Goal: Task Accomplishment & Management: Manage account settings

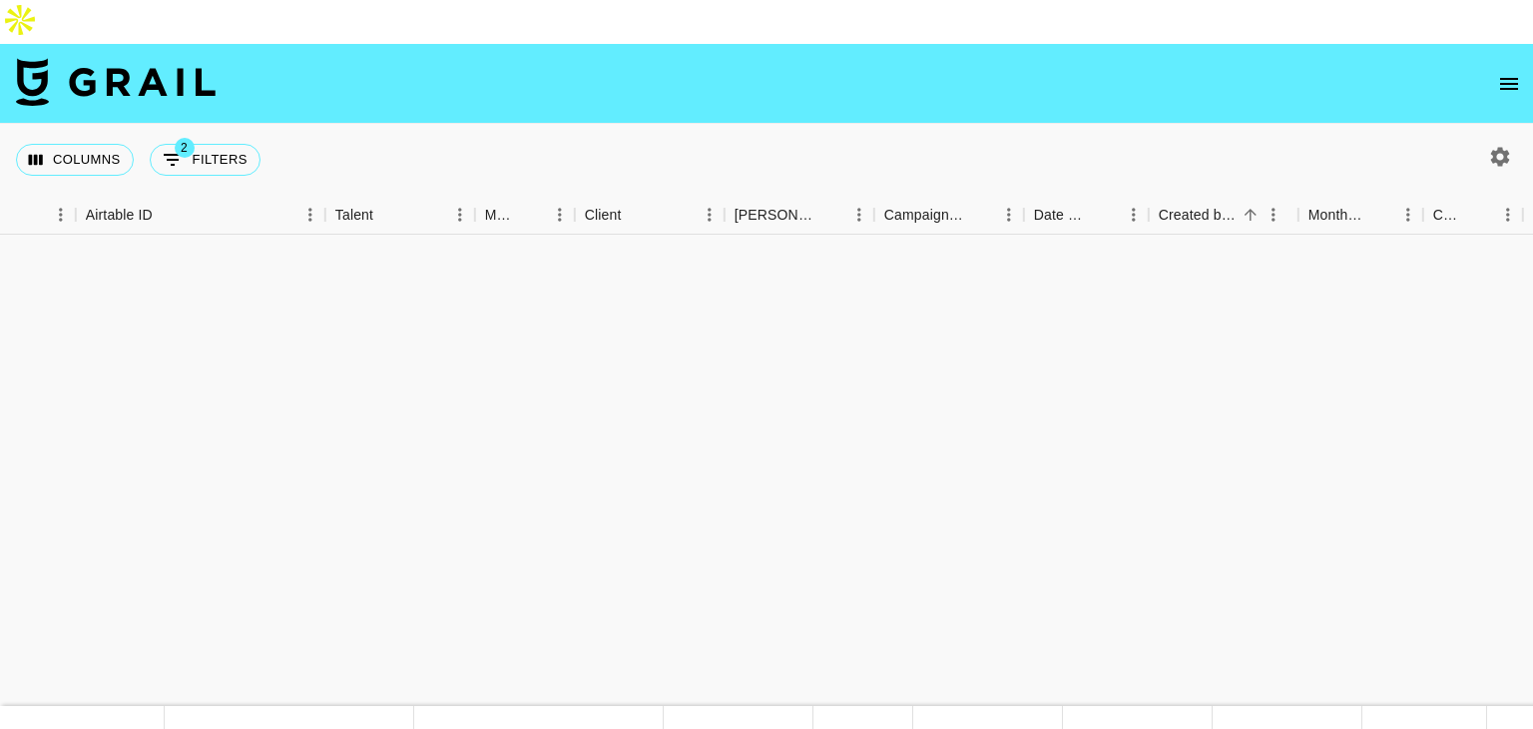
scroll to position [1145, 338]
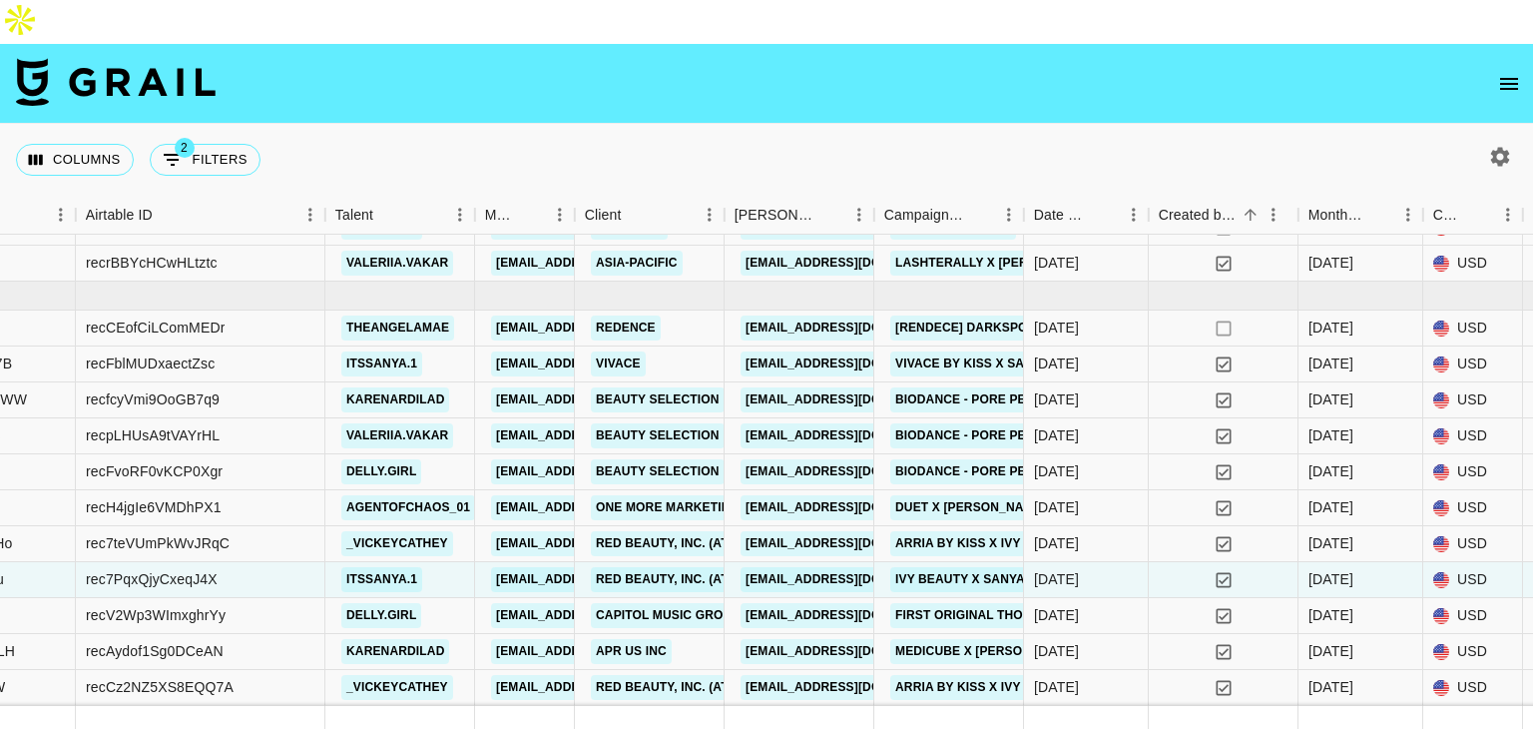
drag, startPoint x: 208, startPoint y: 16, endPoint x: 529, endPoint y: 348, distance: 462.3
click at [208, 58] on img at bounding box center [116, 82] width 200 height 48
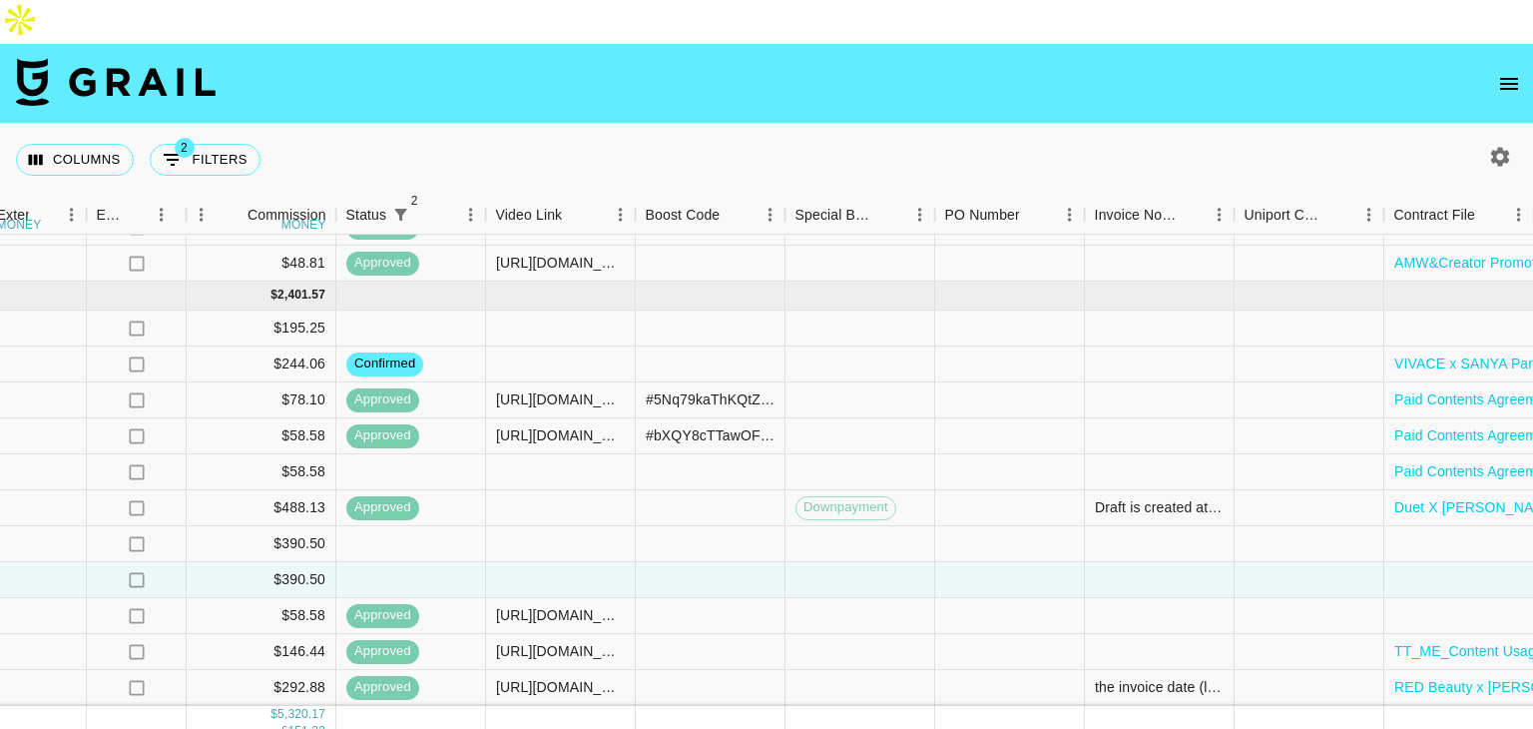
scroll to position [1145, 2175]
click at [584, 562] on div at bounding box center [560, 580] width 150 height 36
type input "https://www.instagram.com/reel/DOwghiqAYGJ/?igsh=ZzNoNmY2cWQzN3Fj"
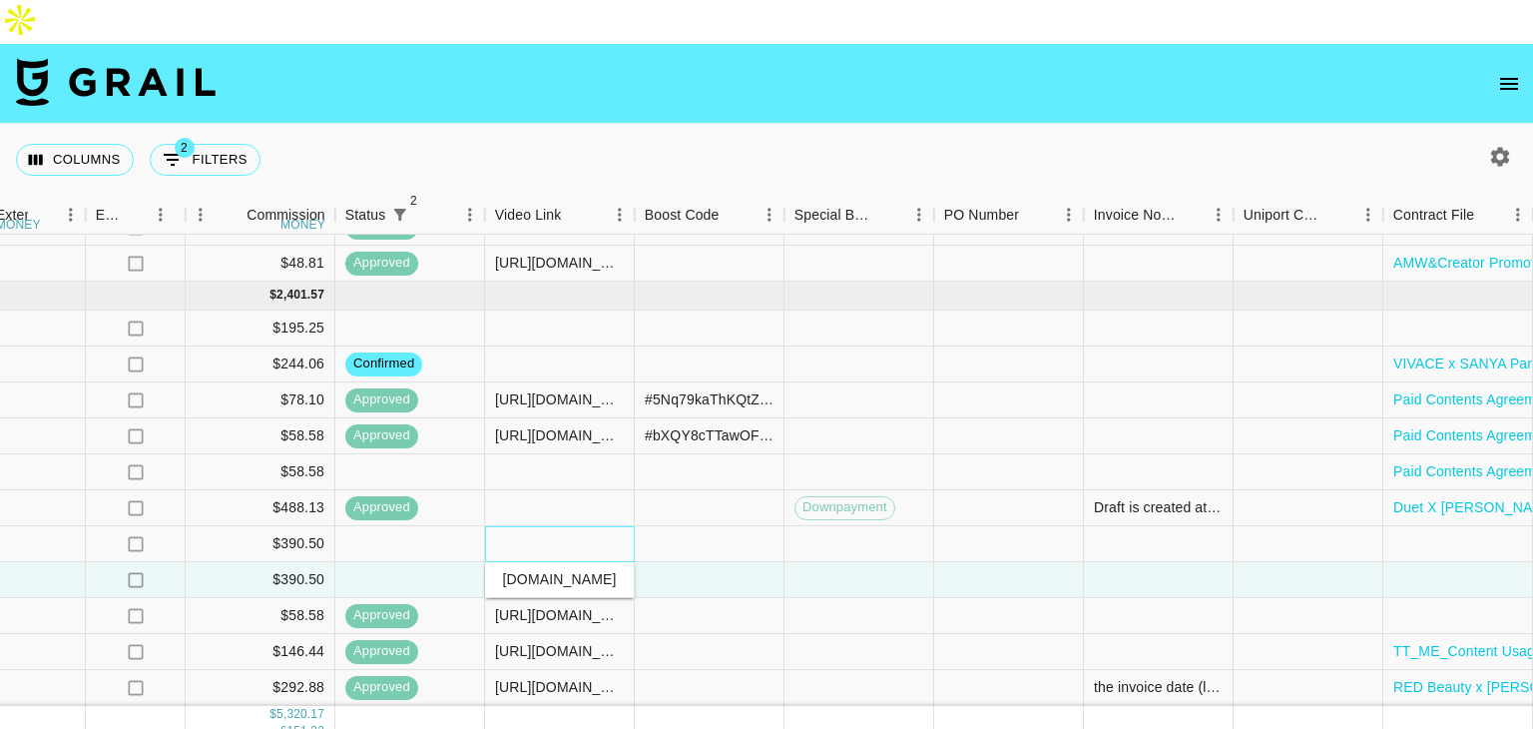
scroll to position [0, 0]
click at [539, 526] on div at bounding box center [560, 544] width 150 height 36
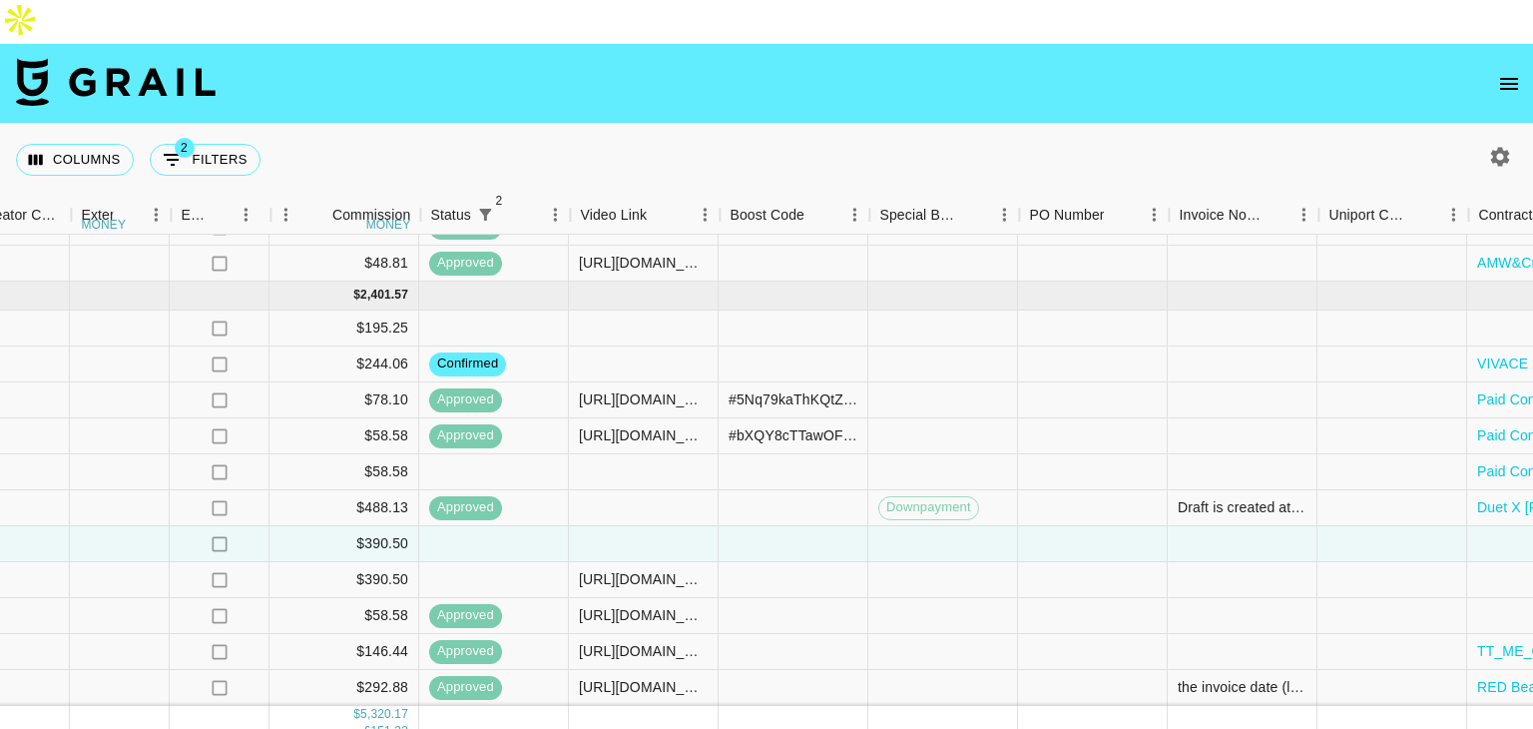
scroll to position [1145, 2089]
click at [615, 526] on div at bounding box center [646, 544] width 150 height 36
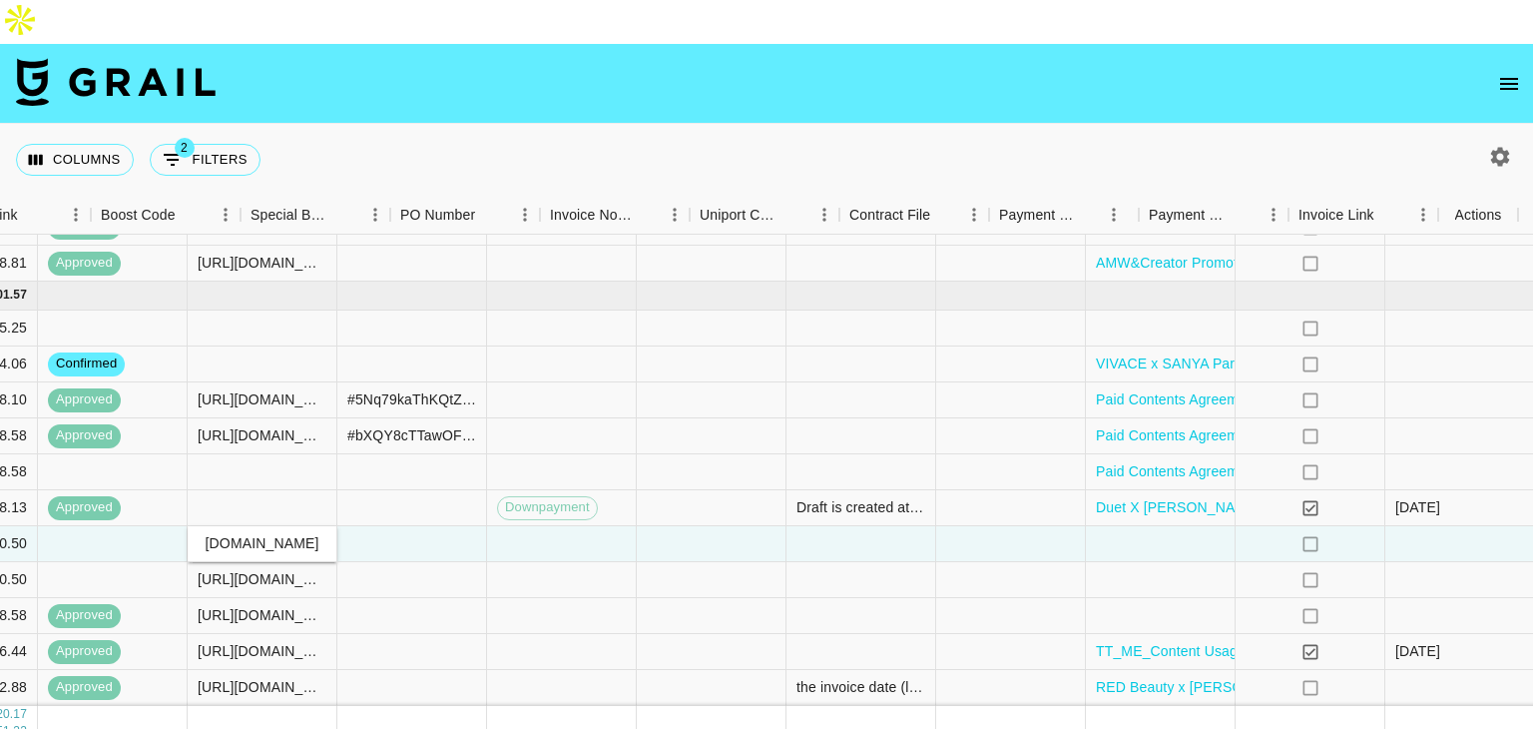
scroll to position [1145, 2719]
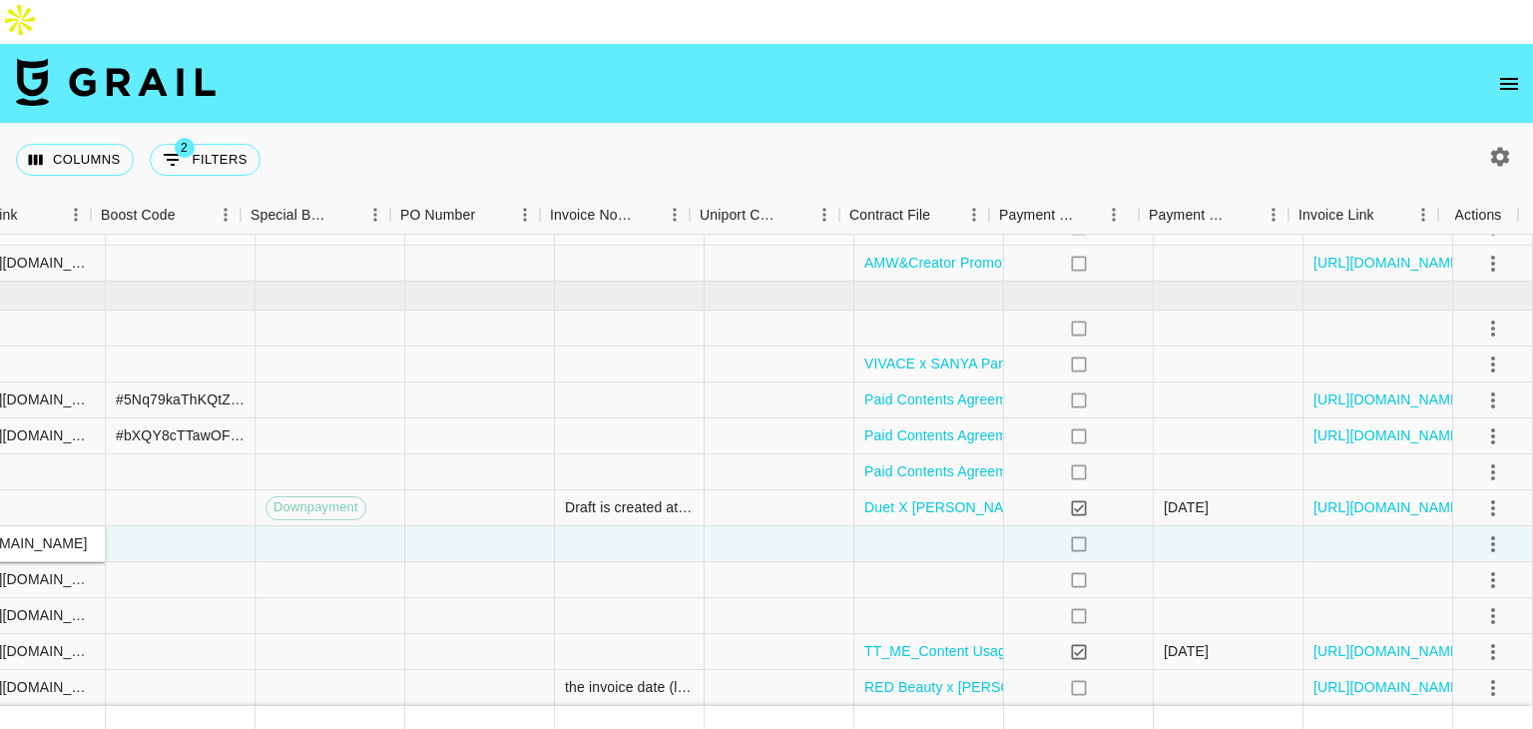
type input "https://www.instagram.com/reel/DOwgjXokifS/?igsh=MTRvY2c1dG9qN281dw=="
click at [916, 526] on div at bounding box center [929, 544] width 150 height 36
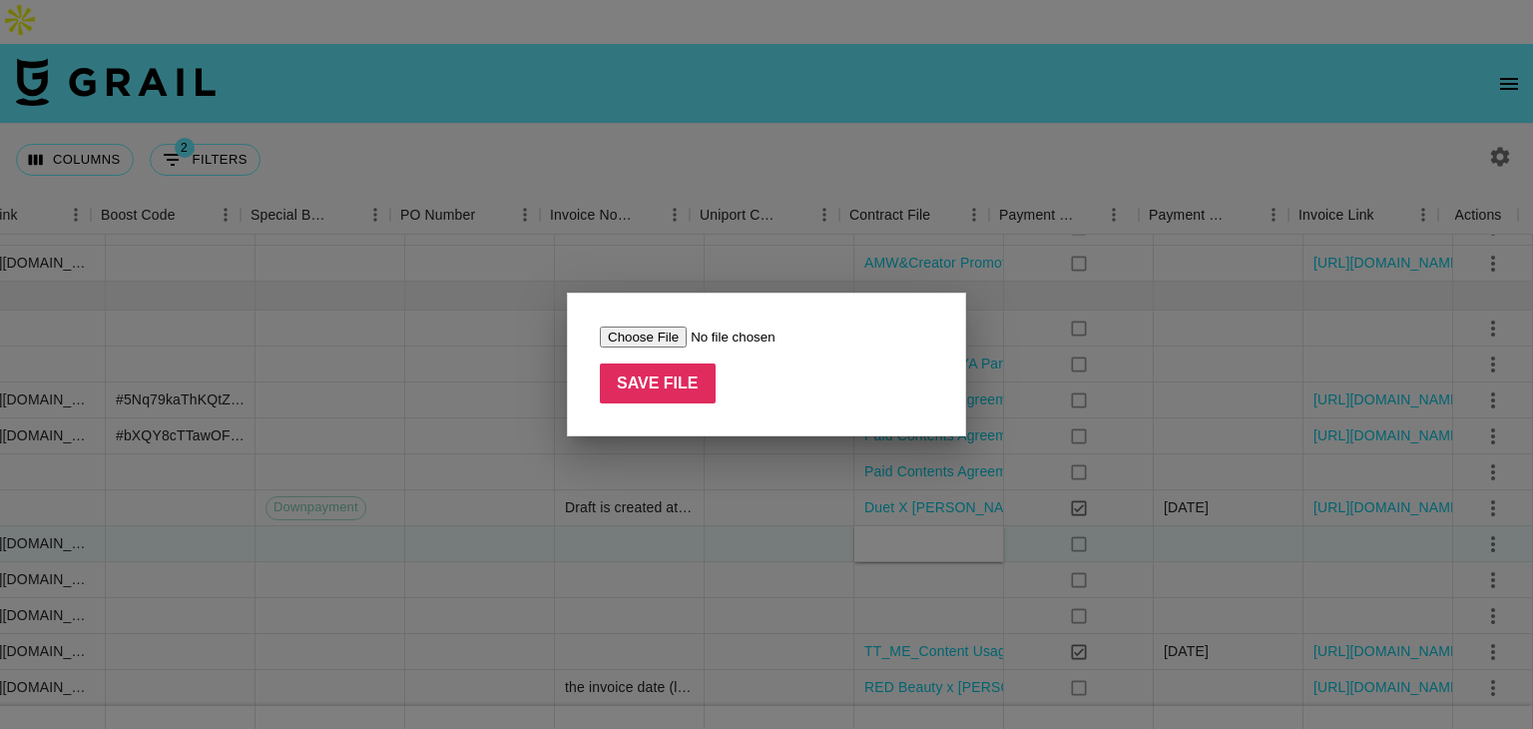
click at [629, 340] on input "file" at bounding box center [726, 336] width 252 height 21
type input "C:\fakepath\Ivy Beauty Contract x Vickey Cathey.pdf"
click at [694, 376] on input "Save File" at bounding box center [658, 383] width 116 height 40
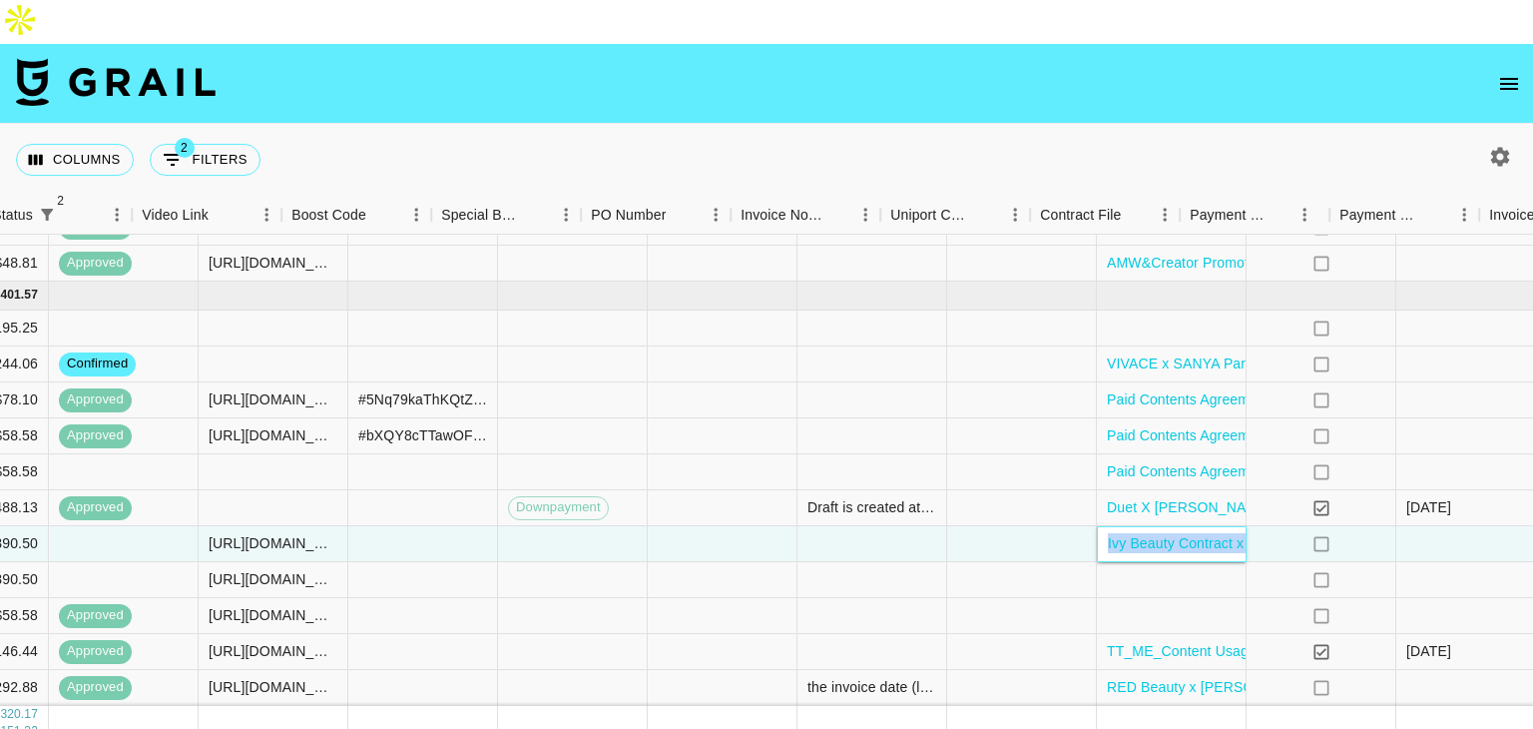
scroll to position [1145, 2719]
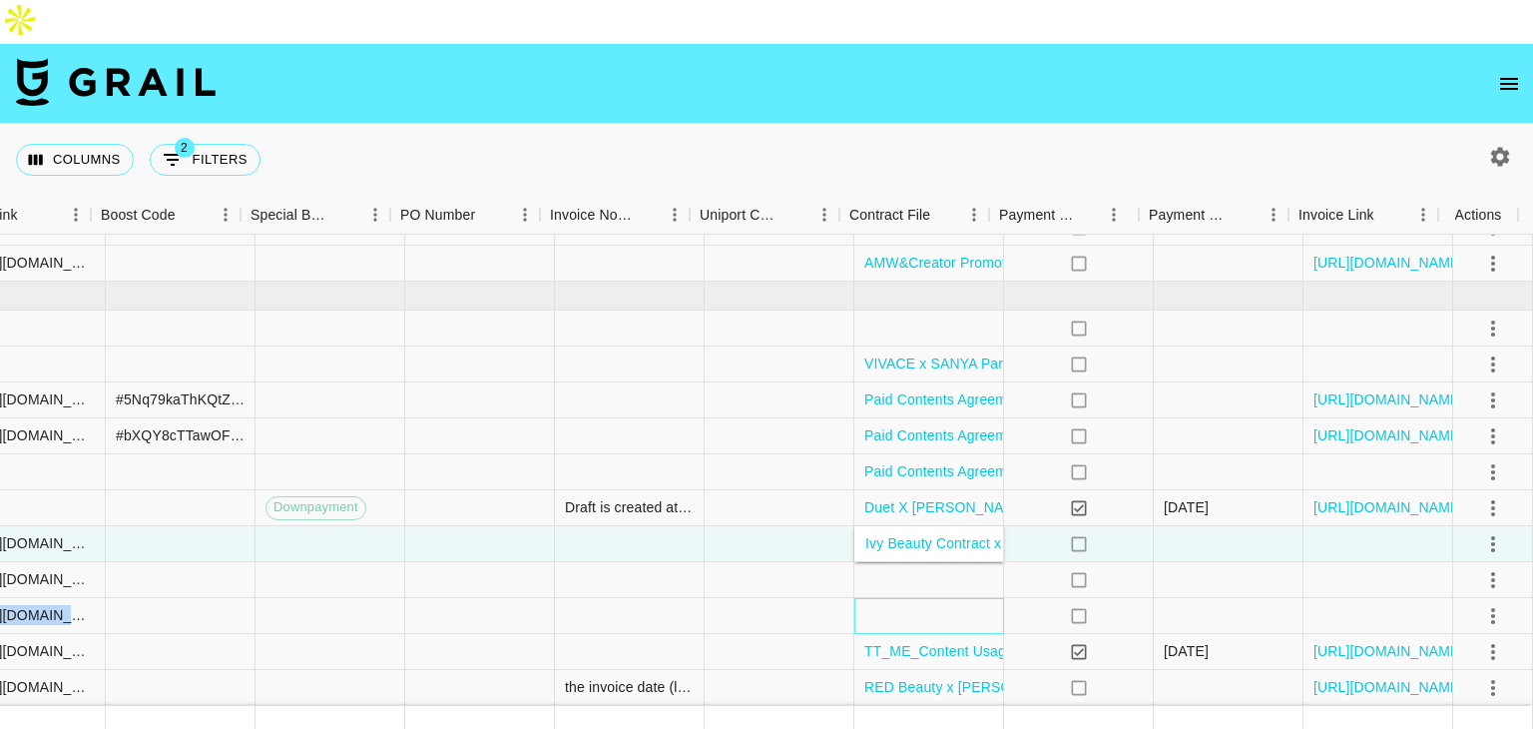
drag, startPoint x: 880, startPoint y: 538, endPoint x: 882, endPoint y: 528, distance: 10.2
click at [882, 562] on div at bounding box center [929, 580] width 150 height 36
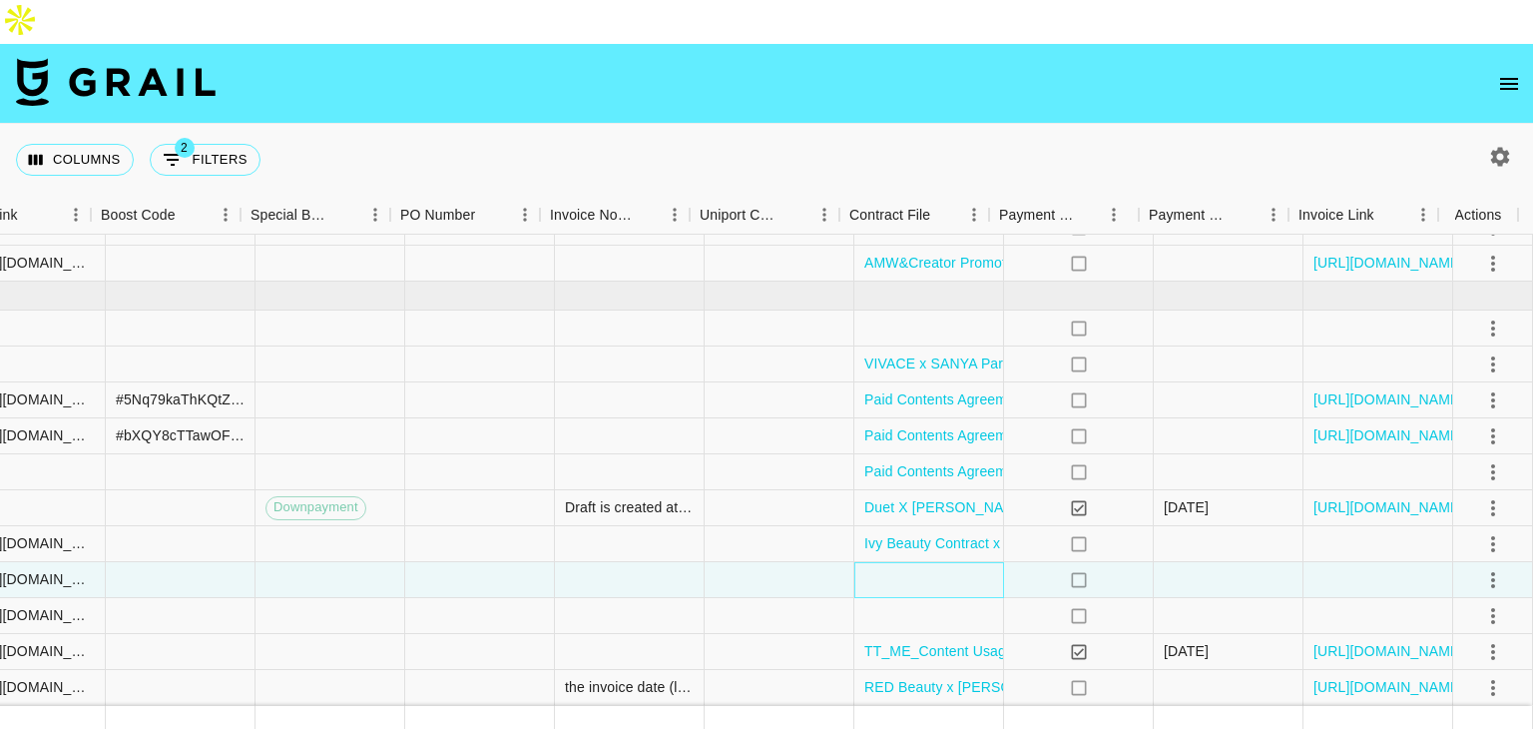
click at [882, 562] on div at bounding box center [929, 580] width 150 height 36
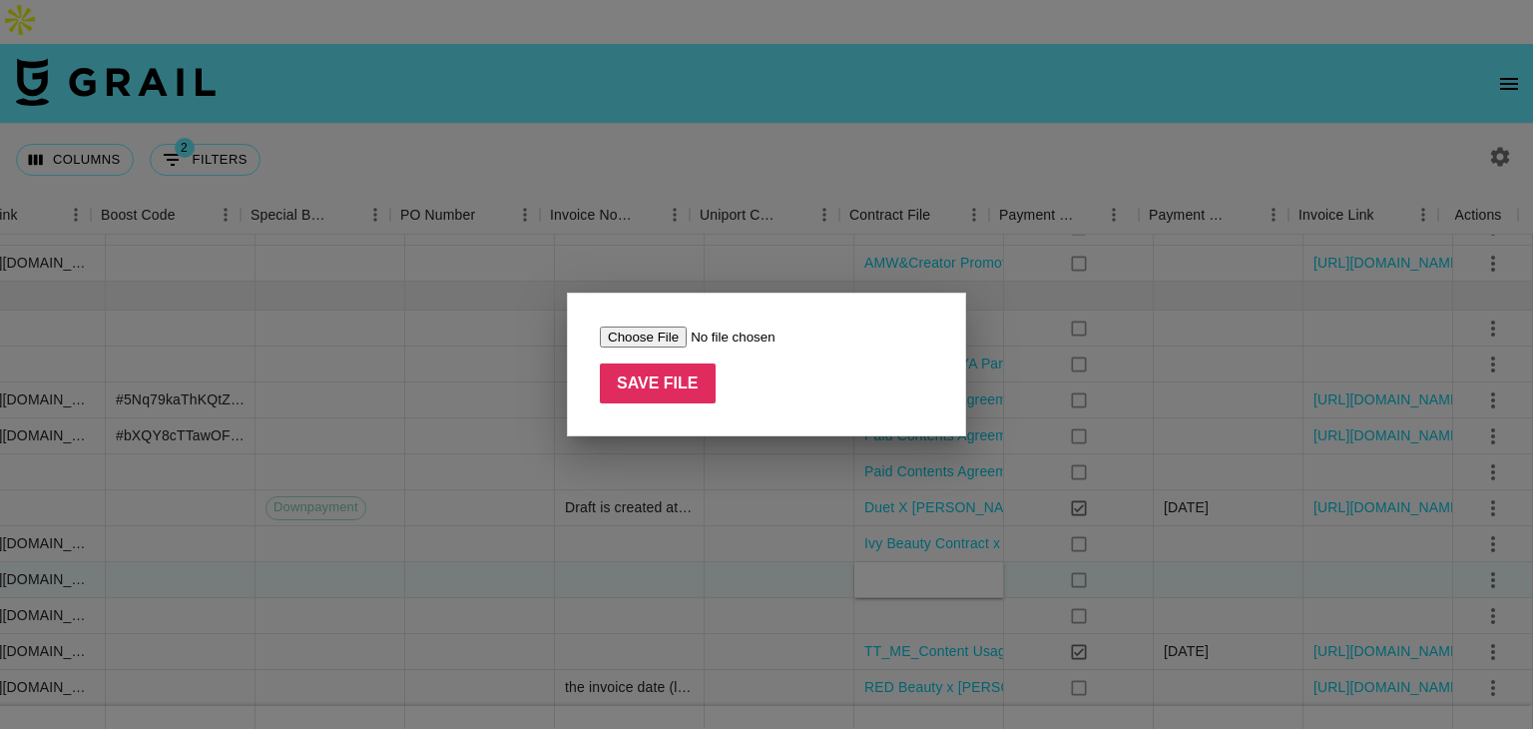
click at [650, 340] on input "file" at bounding box center [726, 336] width 252 height 21
type input "C:\fakepath\Ivy Beauty Contract x Sanya.pdf"
click at [675, 374] on input "Save File" at bounding box center [658, 383] width 116 height 40
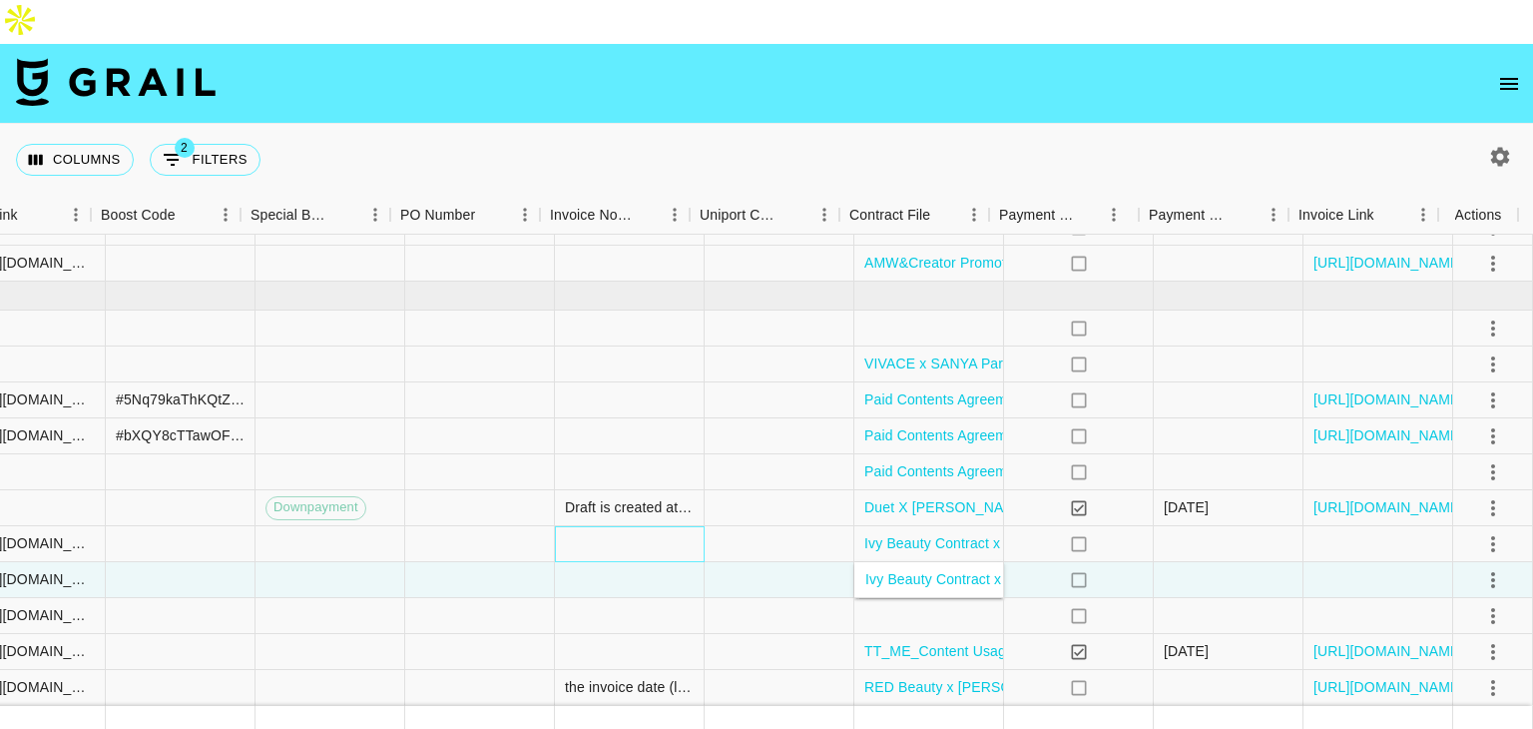
click at [598, 526] on div at bounding box center [630, 544] width 150 height 36
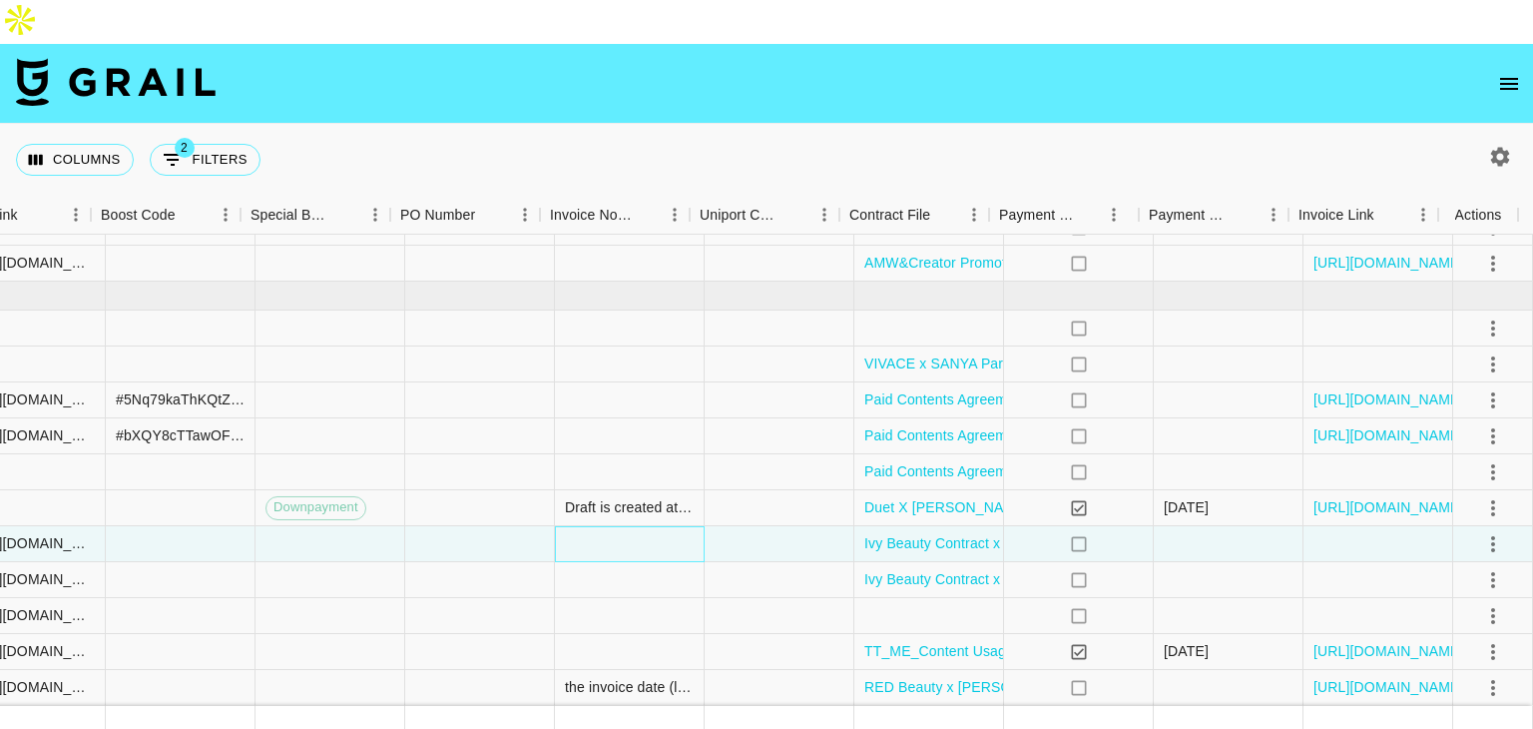
click at [598, 526] on div at bounding box center [630, 544] width 150 height 36
click at [596, 429] on textarea at bounding box center [651, 424] width 204 height 92
type textarea "p"
type textarea "video went live on 19th september"
click at [598, 393] on textarea "video went live on 19th september" at bounding box center [651, 424] width 204 height 92
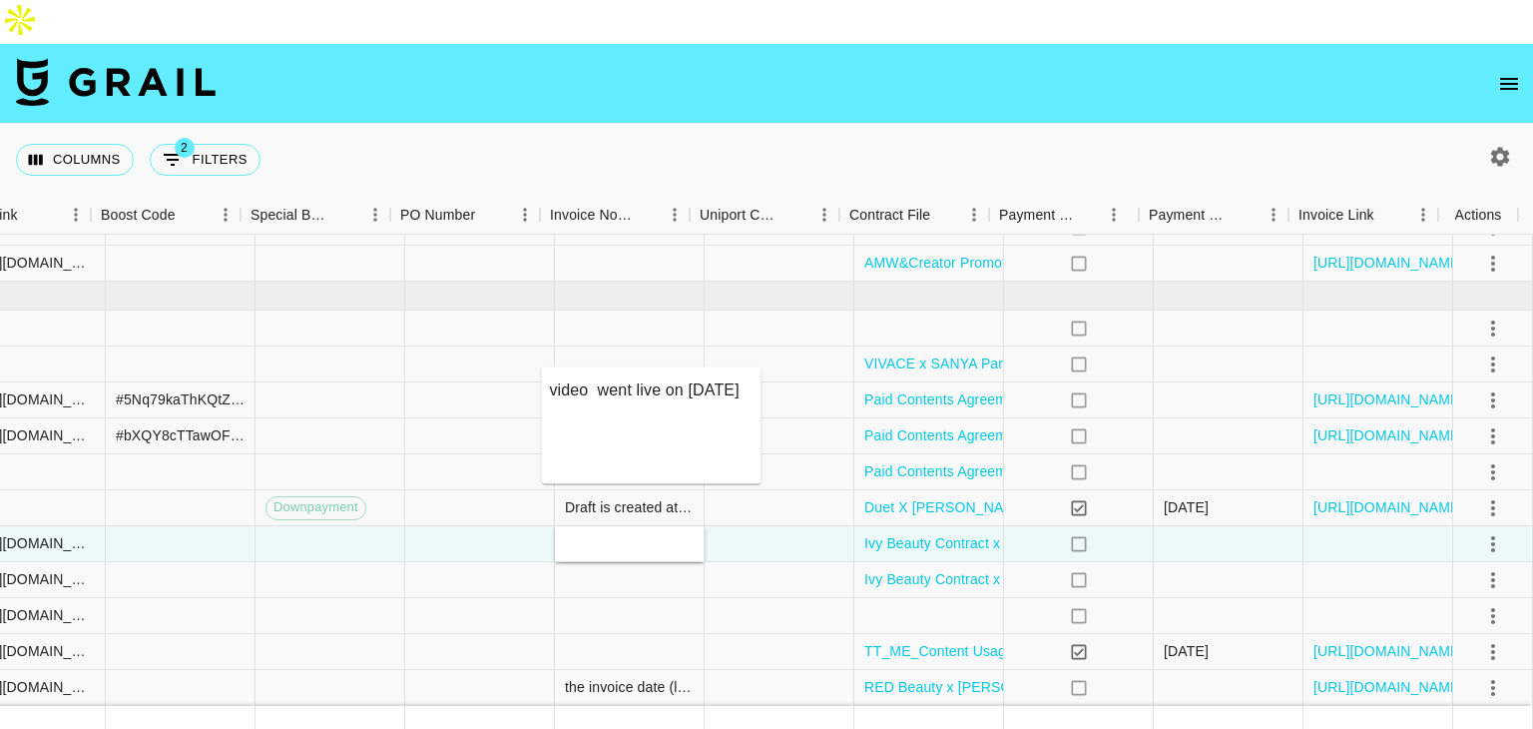
click at [598, 393] on textarea "video went live on 19th september" at bounding box center [651, 424] width 204 height 92
click at [587, 562] on div at bounding box center [630, 580] width 150 height 36
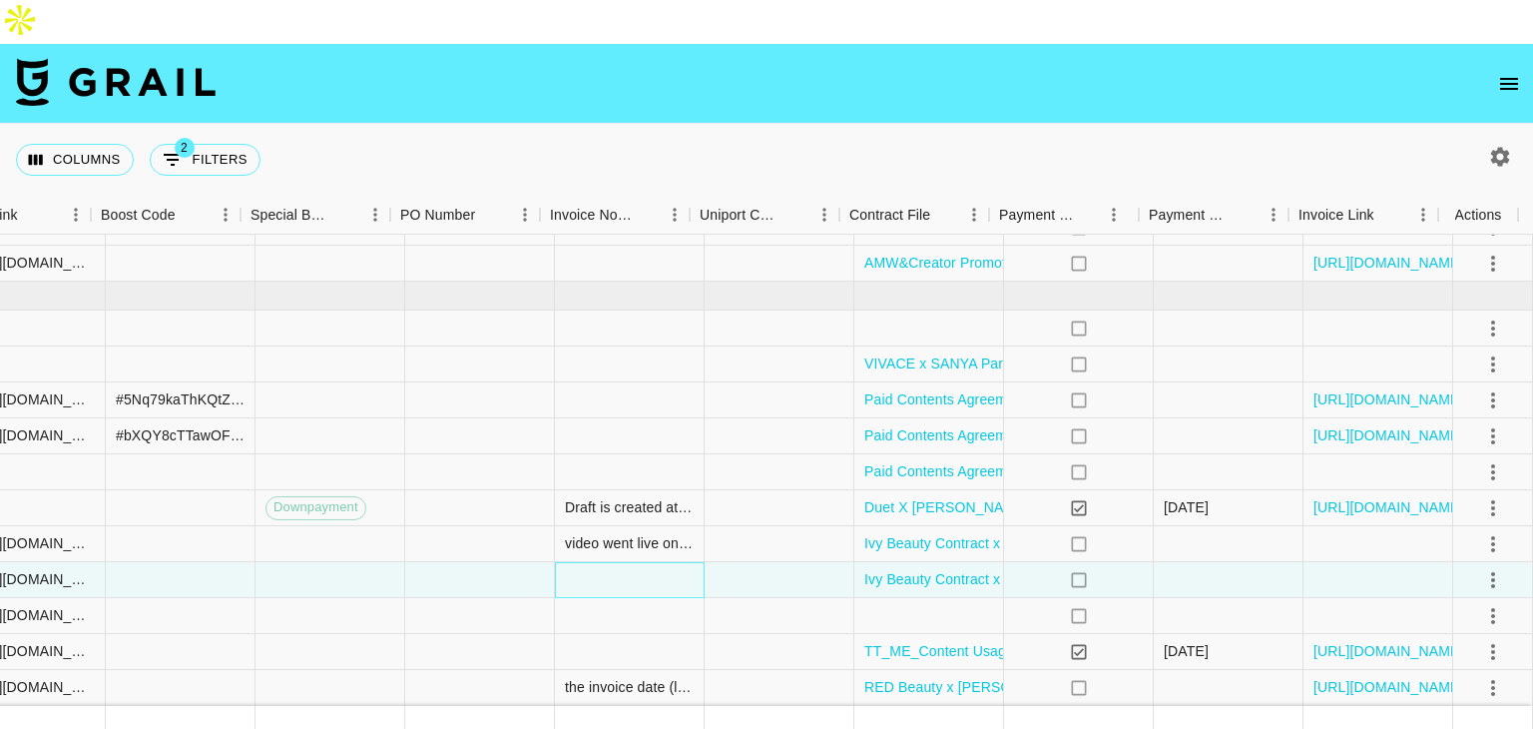
click at [587, 562] on div at bounding box center [630, 580] width 150 height 36
click at [576, 463] on textarea at bounding box center [651, 460] width 204 height 92
paste textarea "video went live on 19th september"
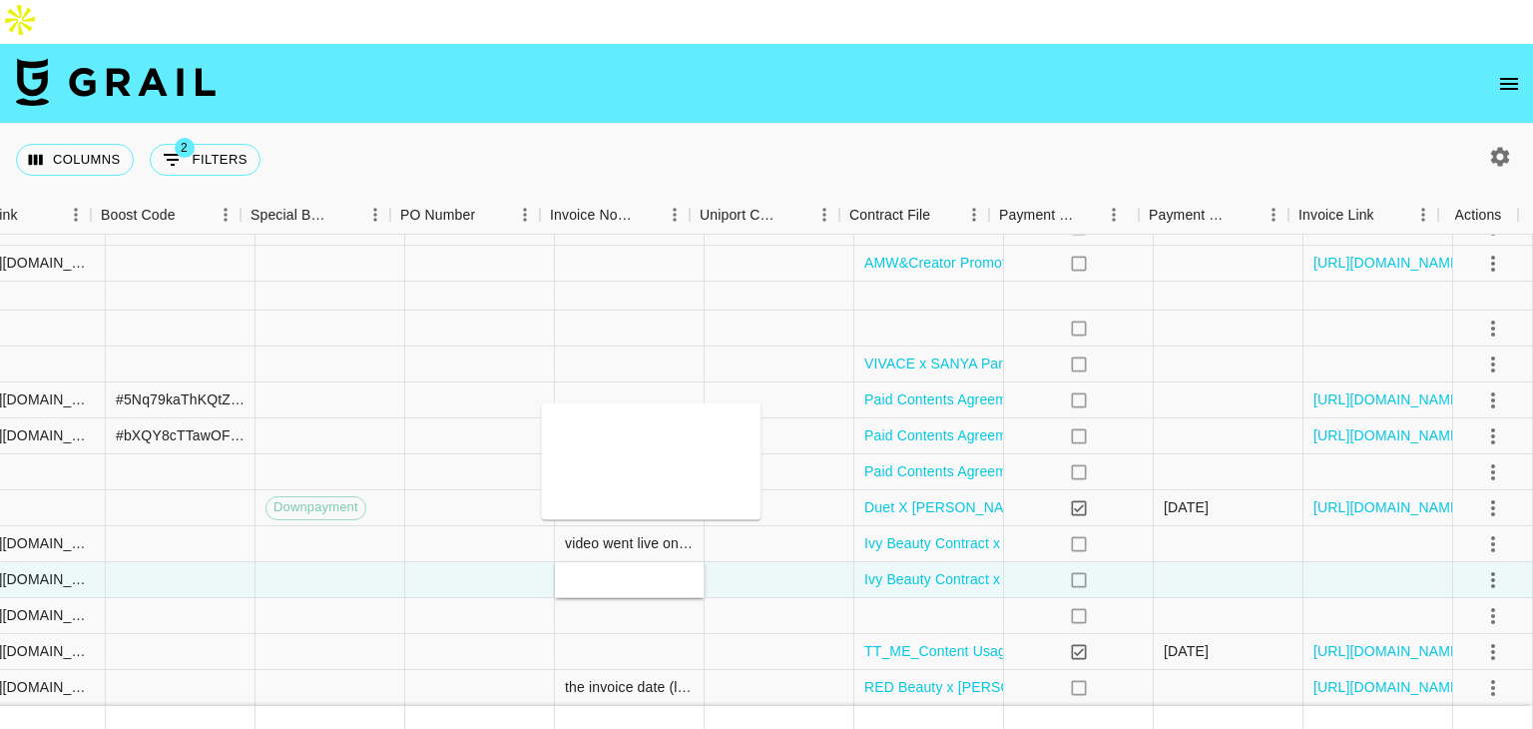
type textarea "video went live on 19th september"
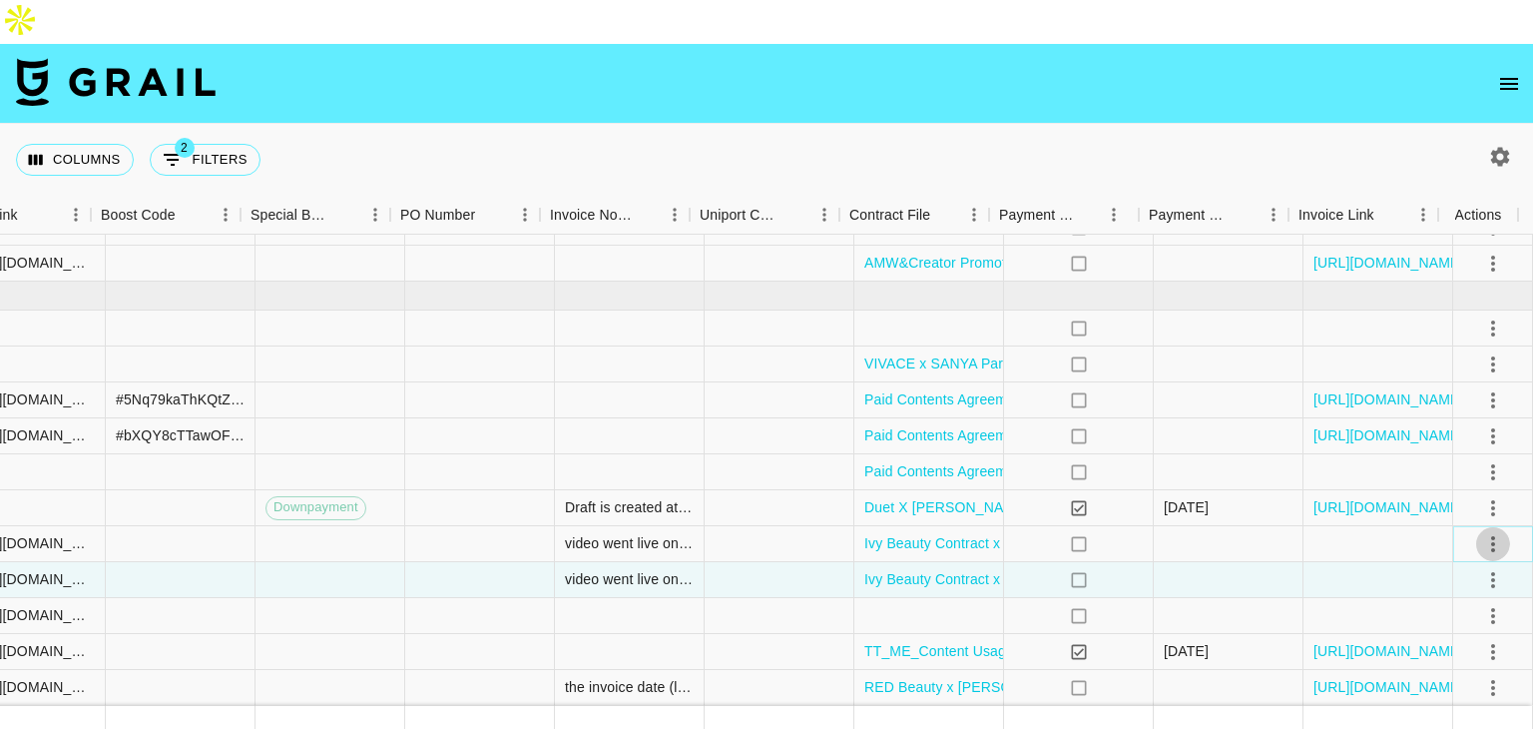
click at [1489, 526] on button "select merge strategy" at bounding box center [1493, 543] width 34 height 34
click at [1441, 664] on div "Approve" at bounding box center [1449, 671] width 61 height 24
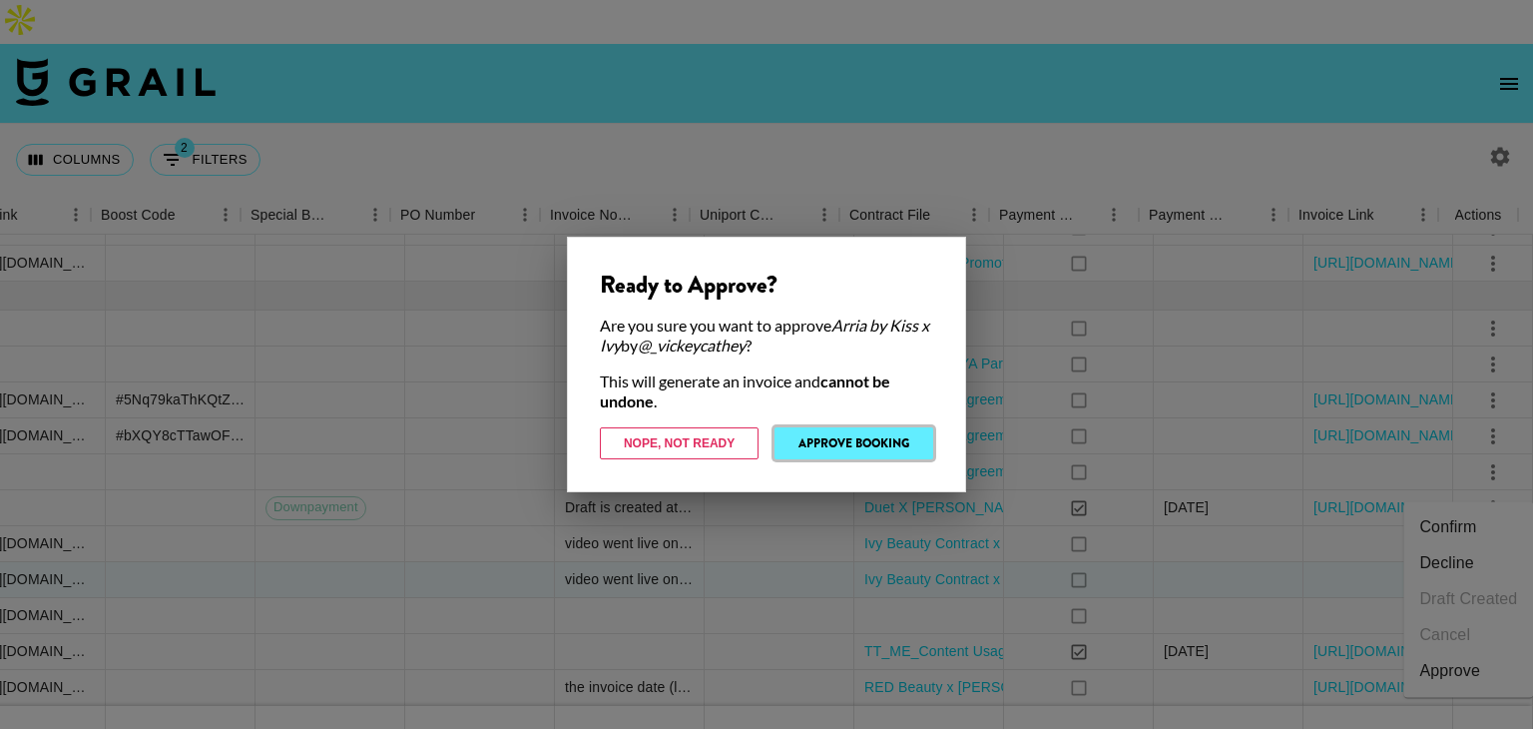
click at [841, 441] on button "Approve Booking" at bounding box center [853, 443] width 159 height 32
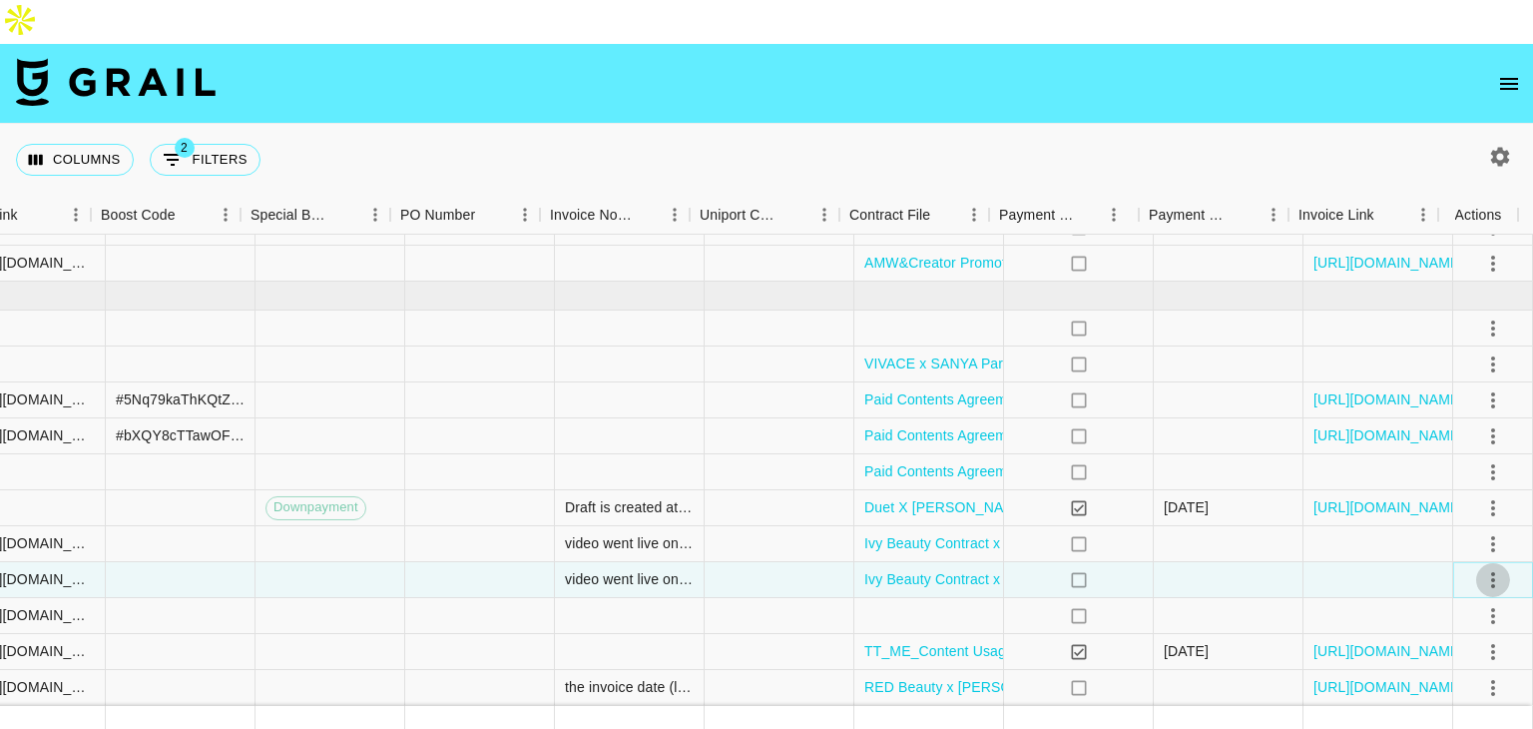
click at [1481, 567] on icon "select merge strategy" at bounding box center [1493, 579] width 24 height 24
click at [1461, 474] on div "Approve" at bounding box center [1449, 477] width 61 height 24
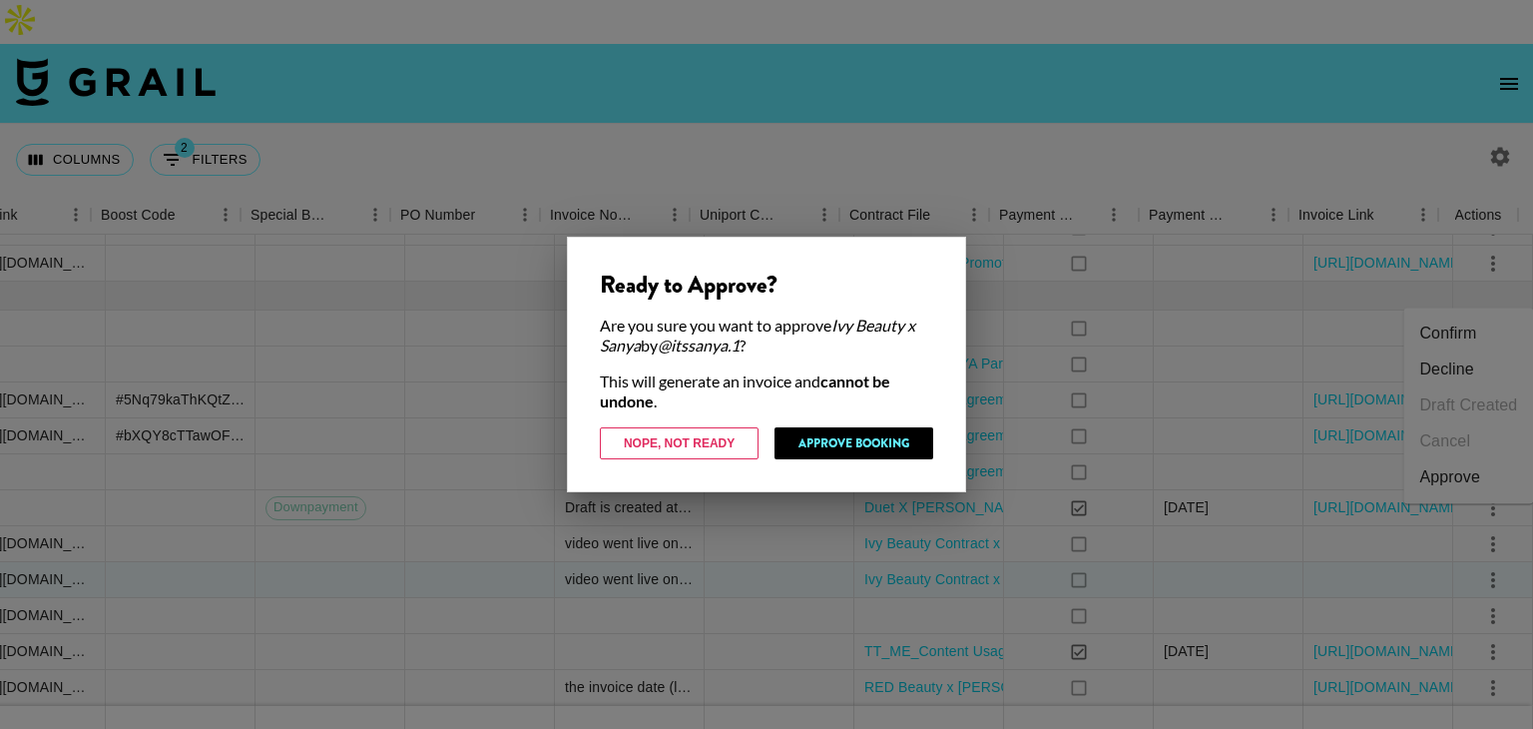
click at [866, 424] on div "Ready to Approve? Are you sure you want to approve Ivy Beauty x Sanya by @ itss…" at bounding box center [766, 364] width 399 height 255
click at [864, 432] on button "Approve Booking" at bounding box center [853, 443] width 159 height 32
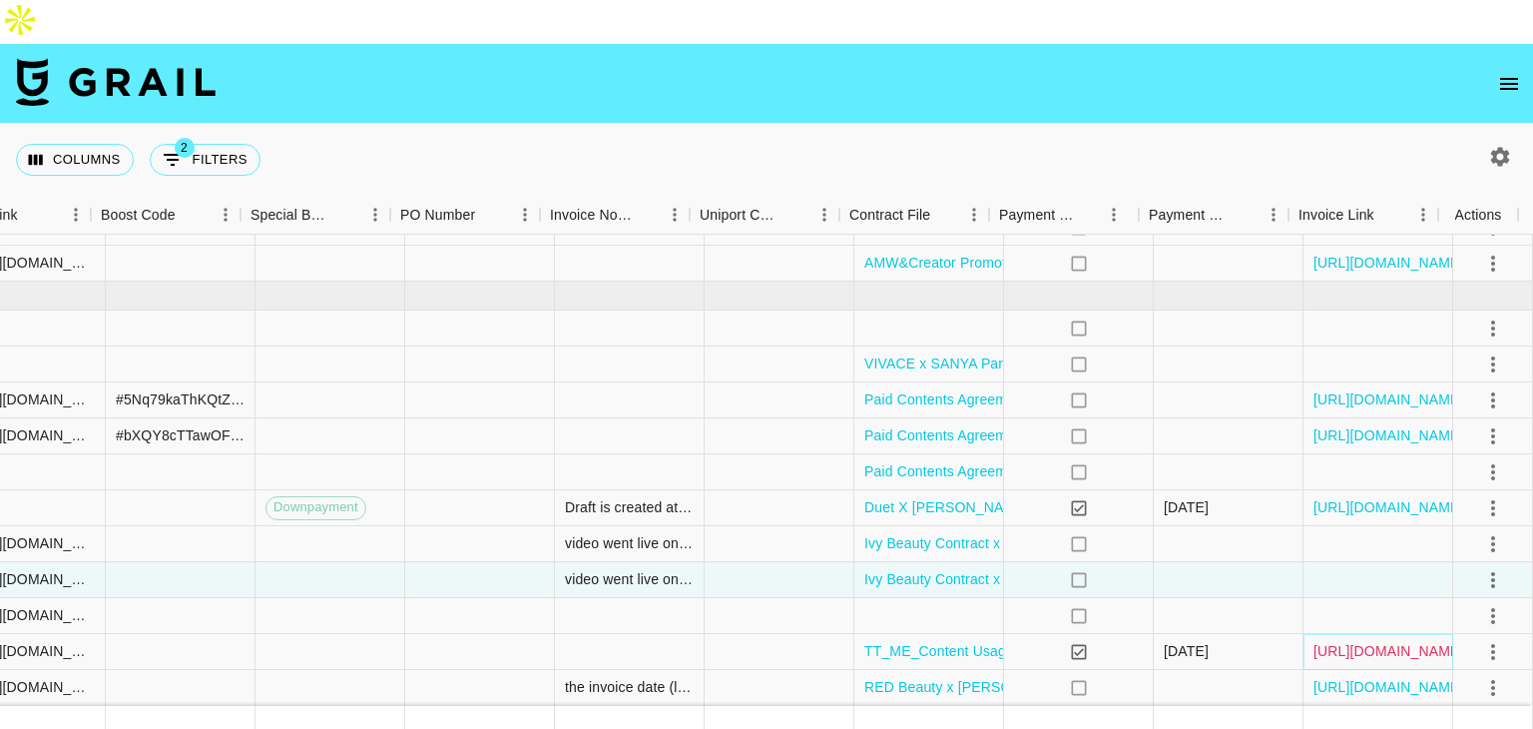
click at [1334, 641] on link "https://in.xero.com/cp8LL5kbsZmOYhhzttNfFDdqCw8bvhb56qaIGQHM" at bounding box center [1388, 651] width 151 height 20
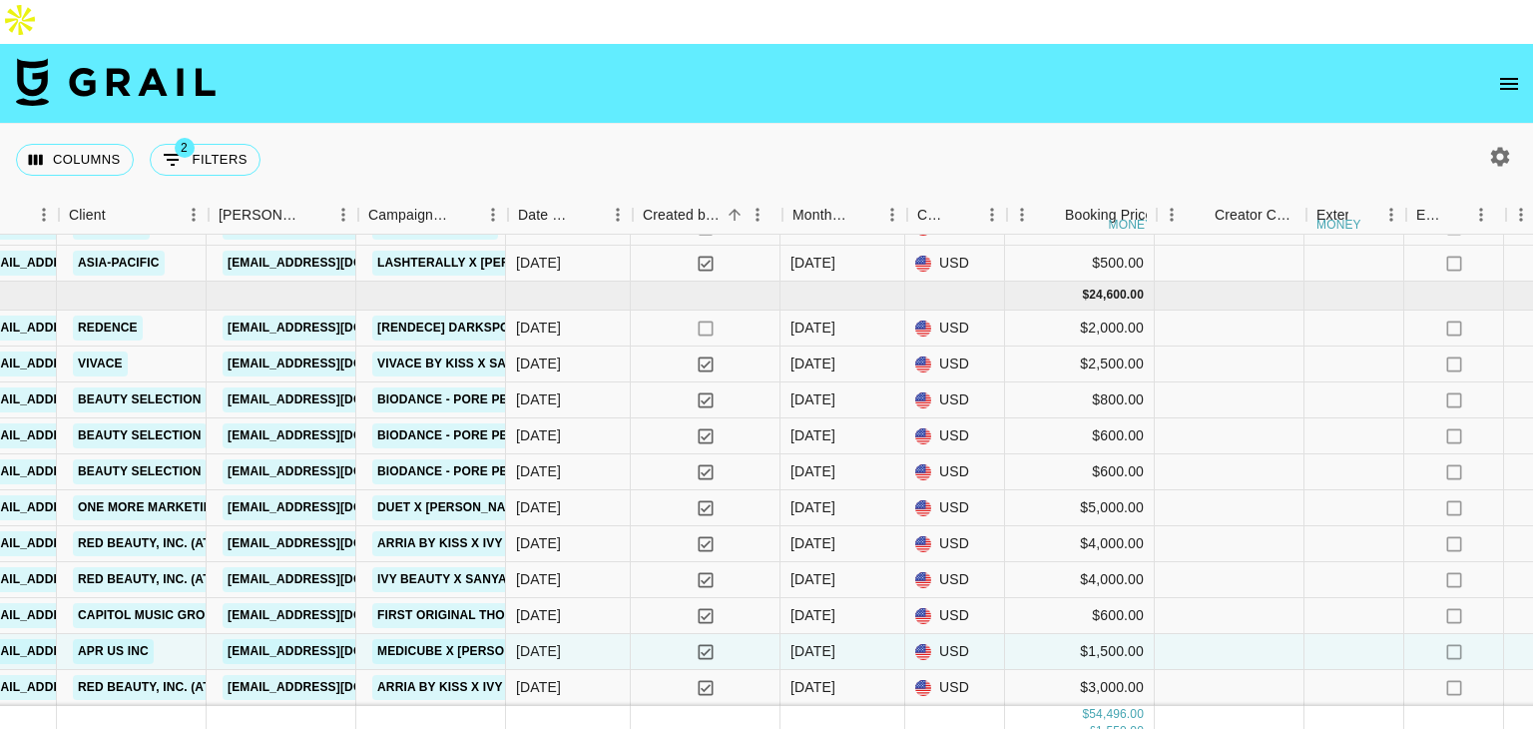
scroll to position [1145, 866]
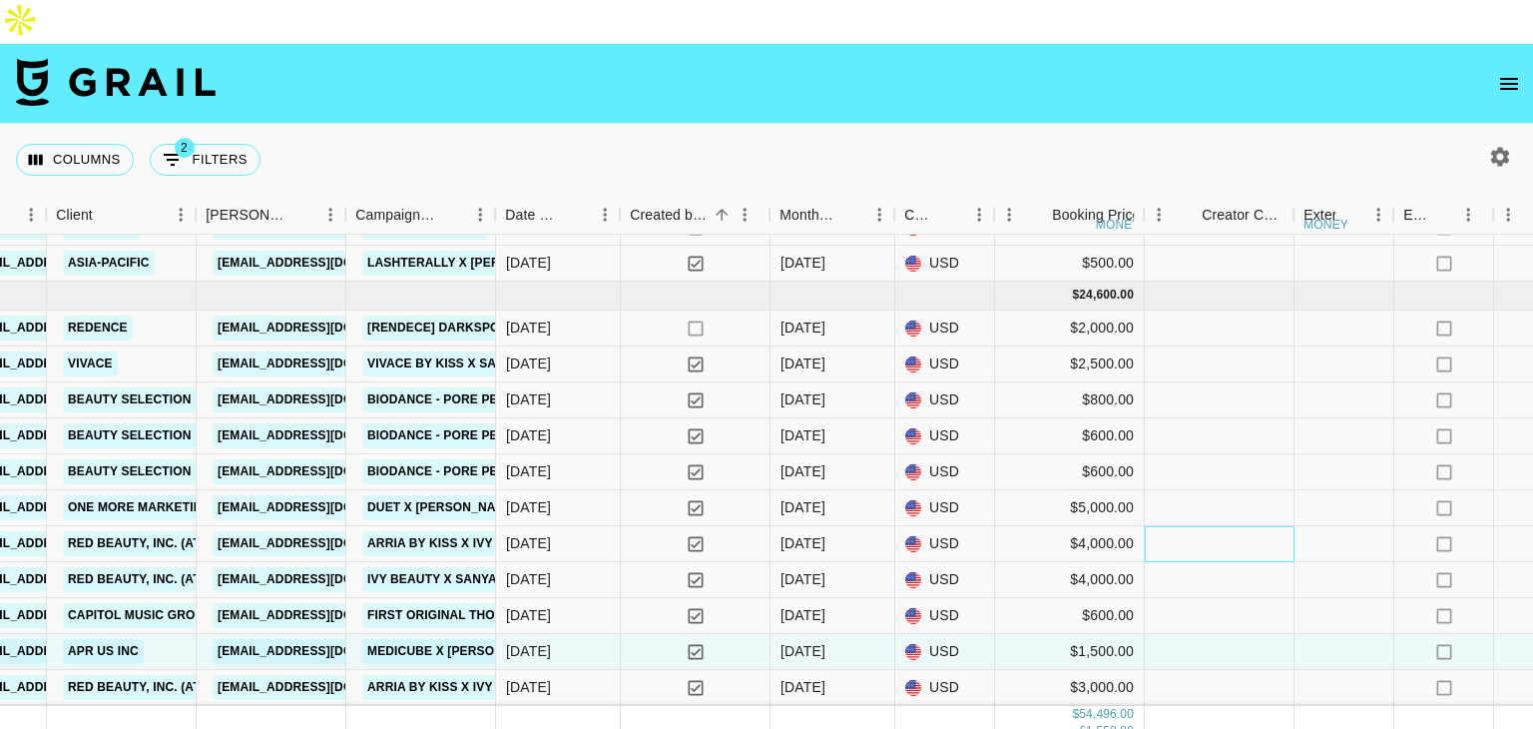
click at [1215, 526] on div at bounding box center [1220, 544] width 150 height 36
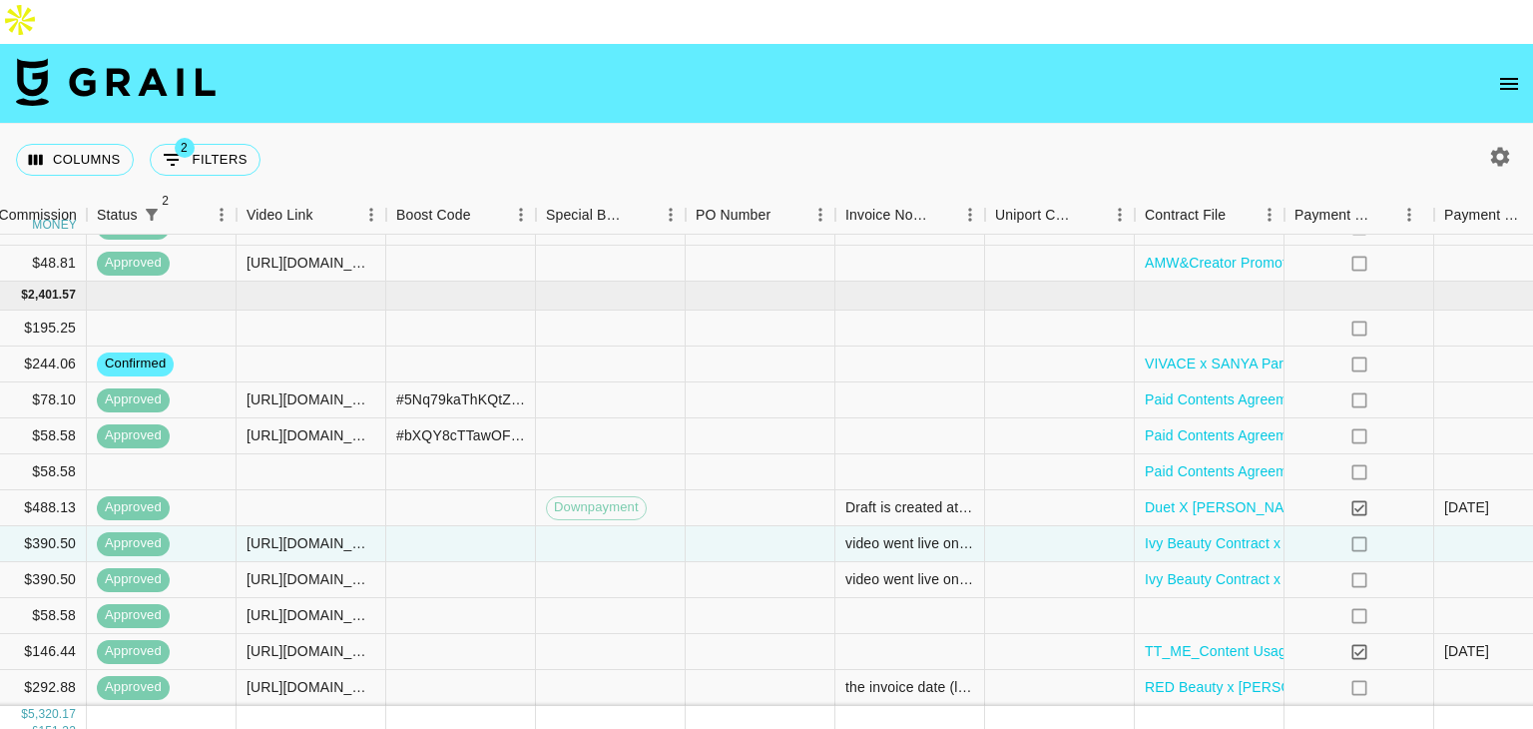
scroll to position [1145, 2719]
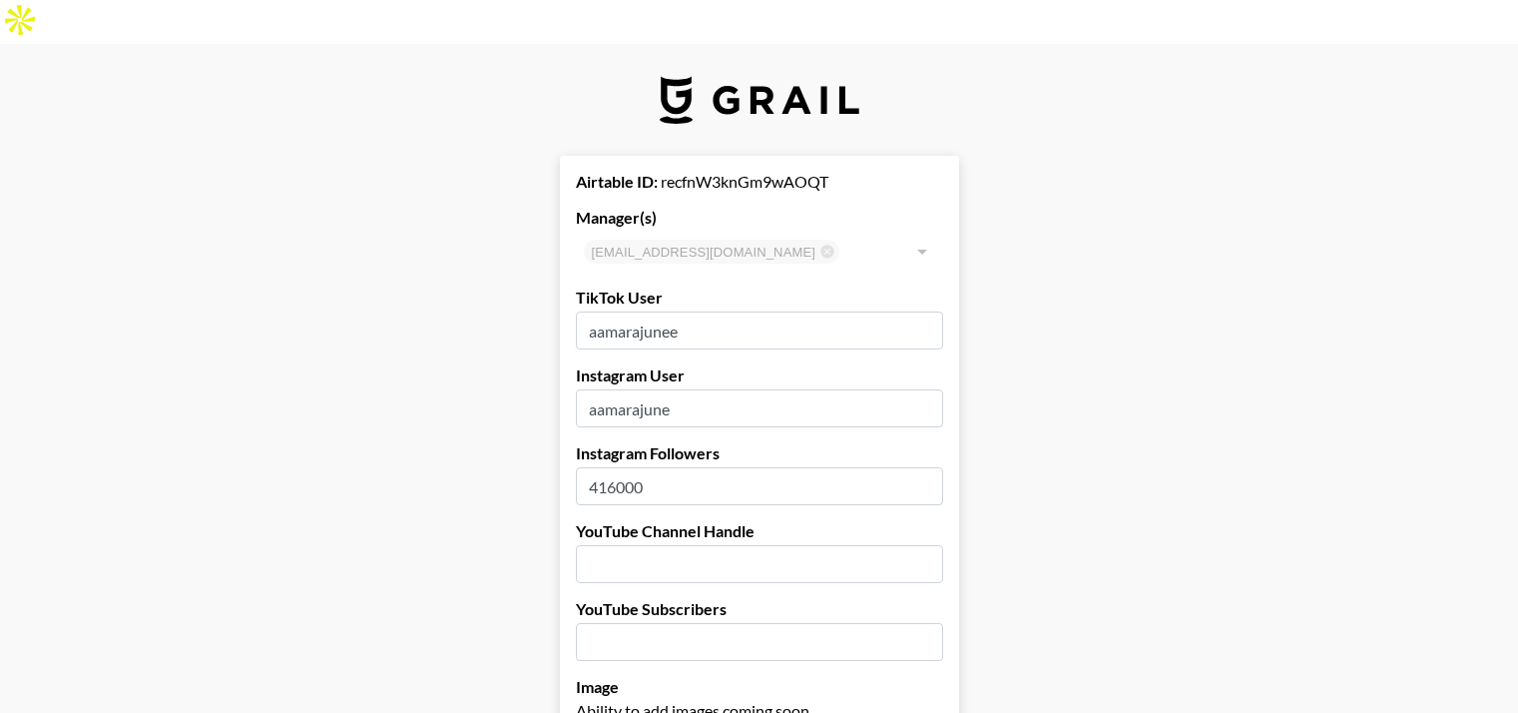
select select "USD"
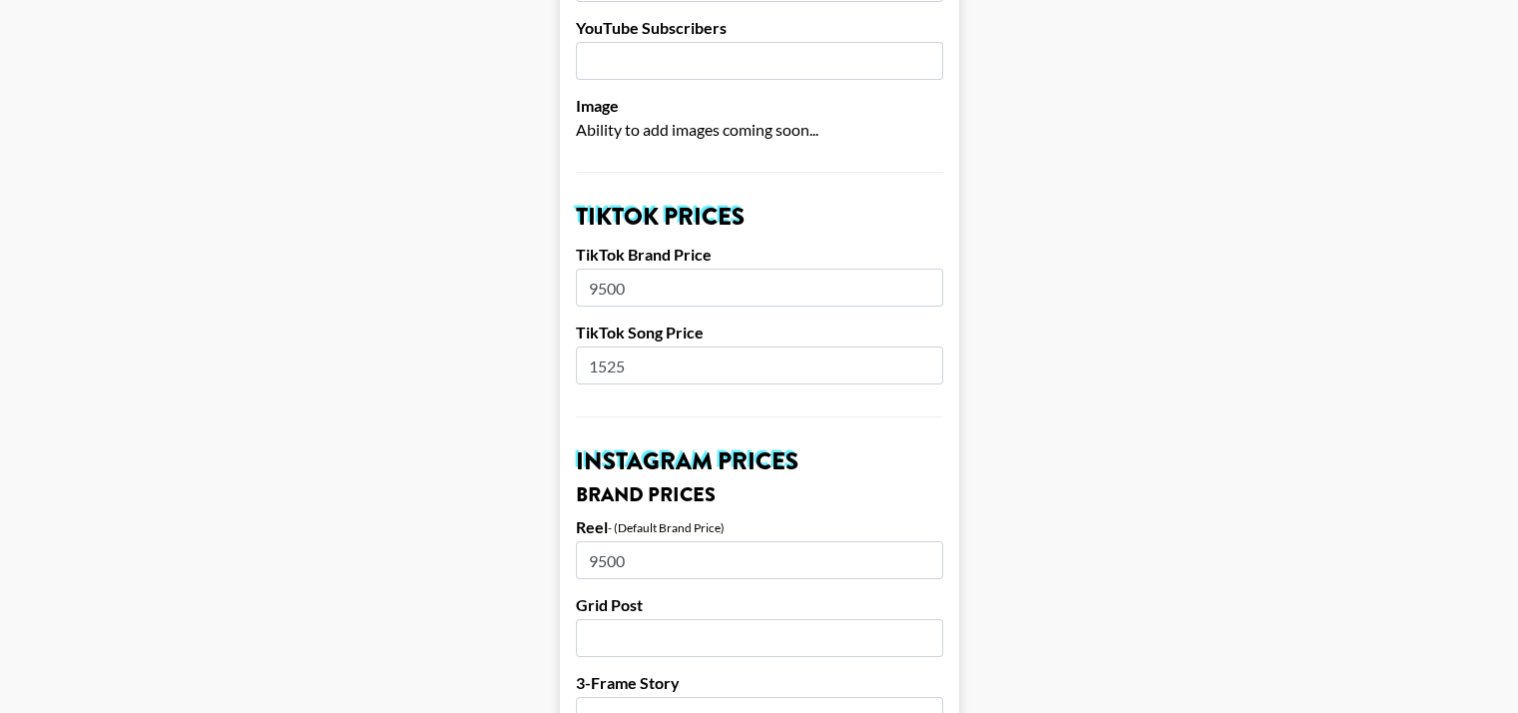
scroll to position [578, 0]
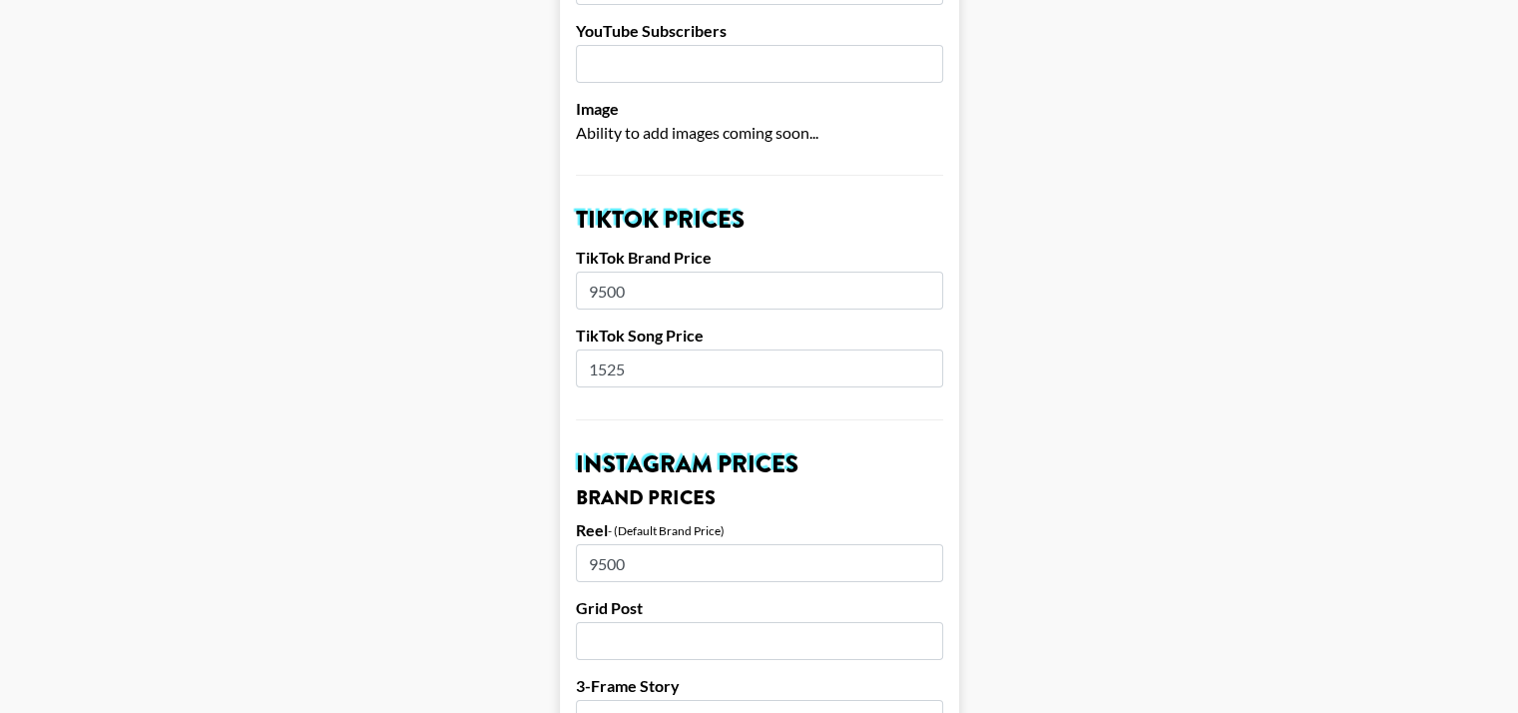
click at [638, 349] on input "1525" at bounding box center [759, 368] width 367 height 38
type input "1500"
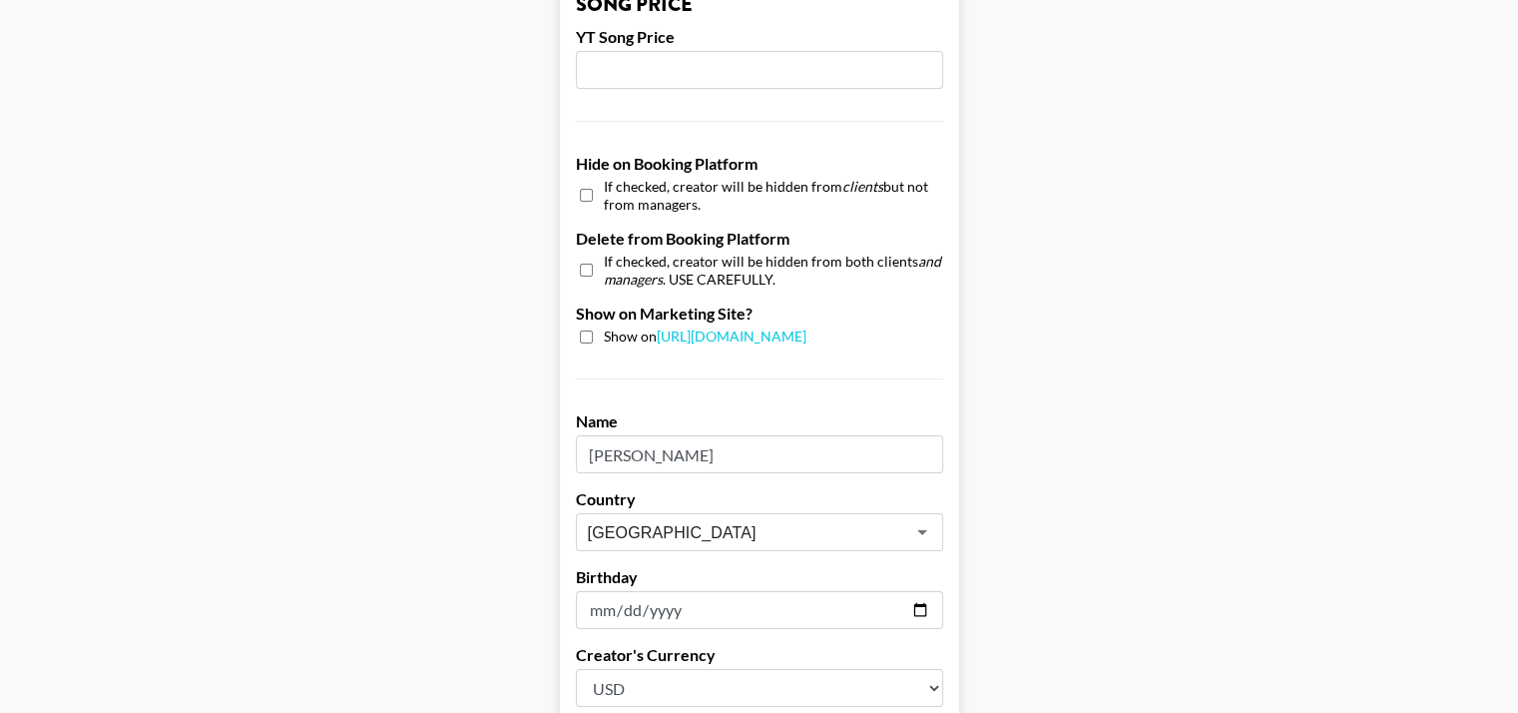
scroll to position [1993, 0]
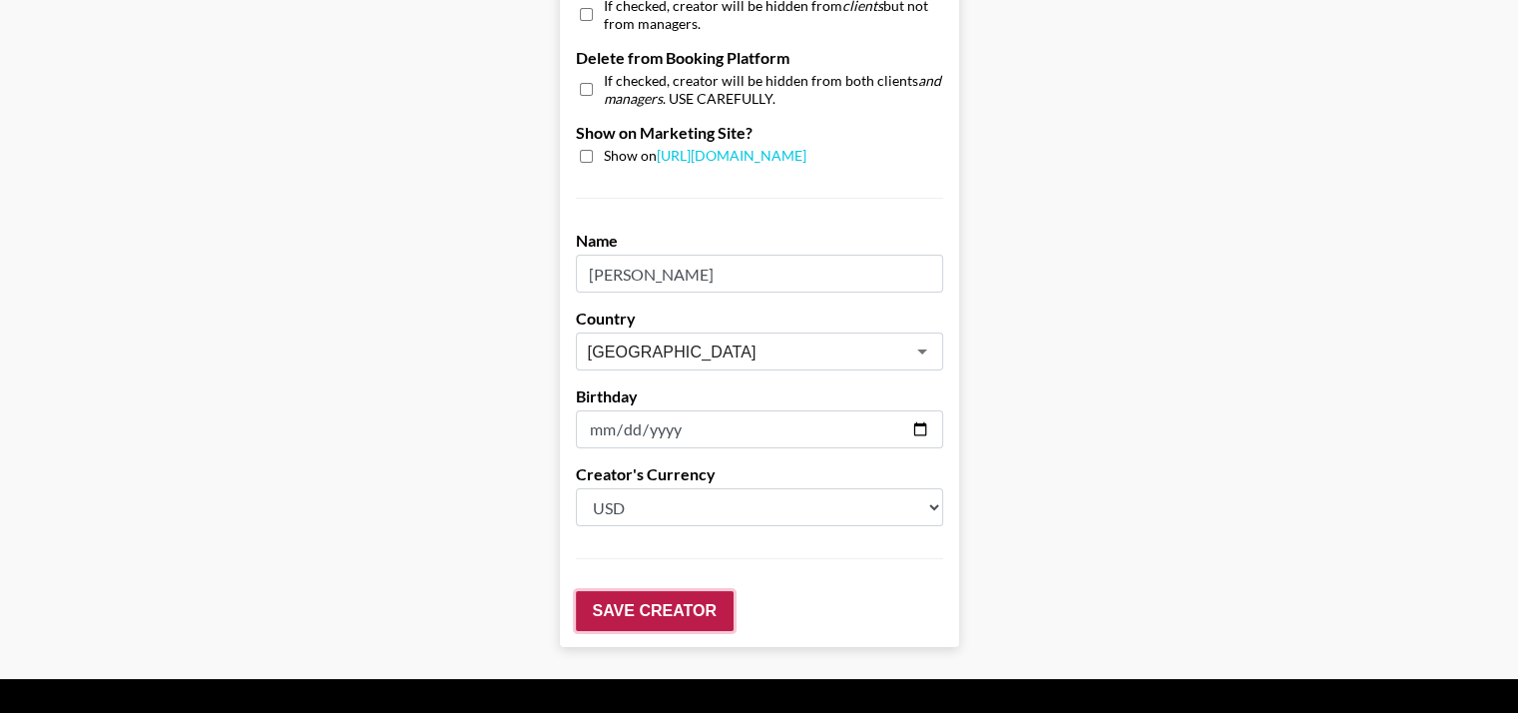
click at [663, 591] on input "Save Creator" at bounding box center [655, 611] width 158 height 40
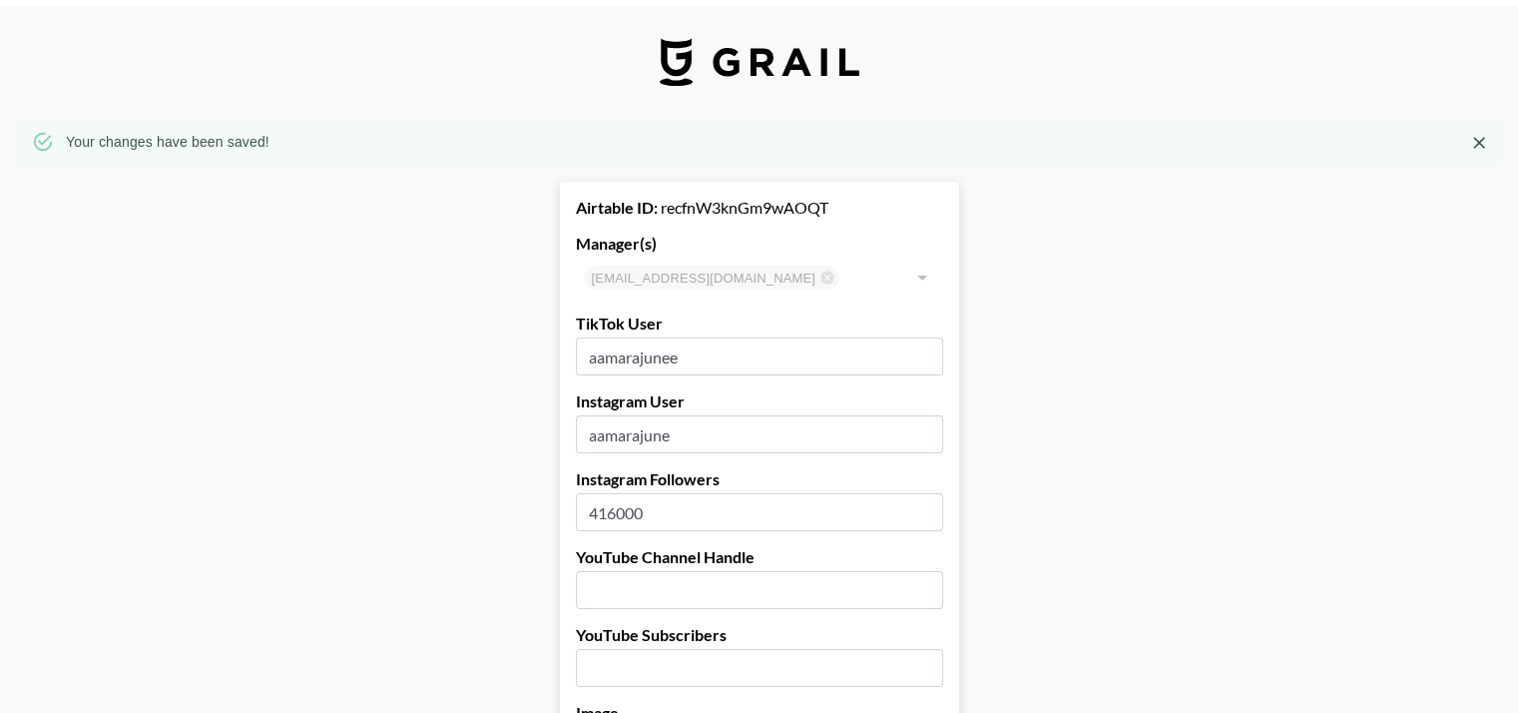
scroll to position [37, 0]
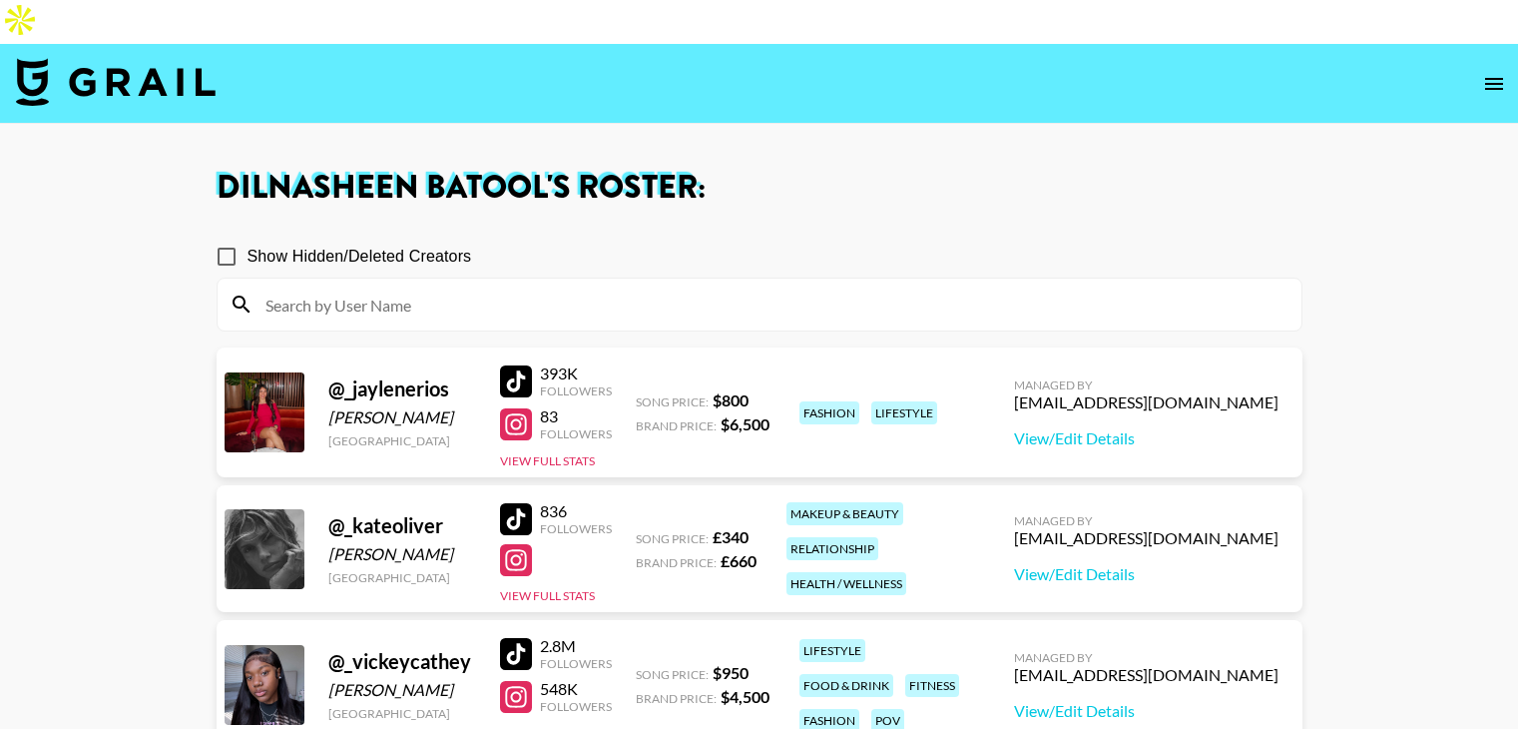
scroll to position [466, 0]
